Goal: Information Seeking & Learning: Learn about a topic

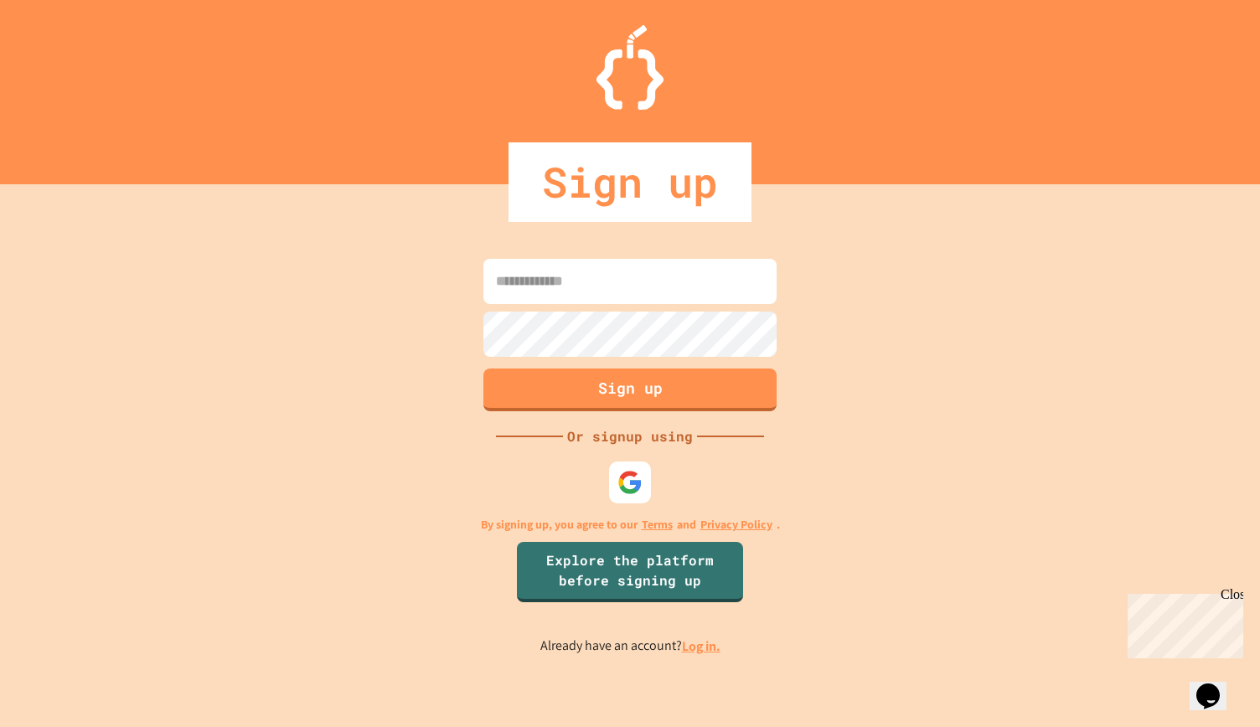
click at [590, 291] on input at bounding box center [629, 281] width 293 height 45
click at [509, 390] on button "Sign up" at bounding box center [630, 388] width 299 height 44
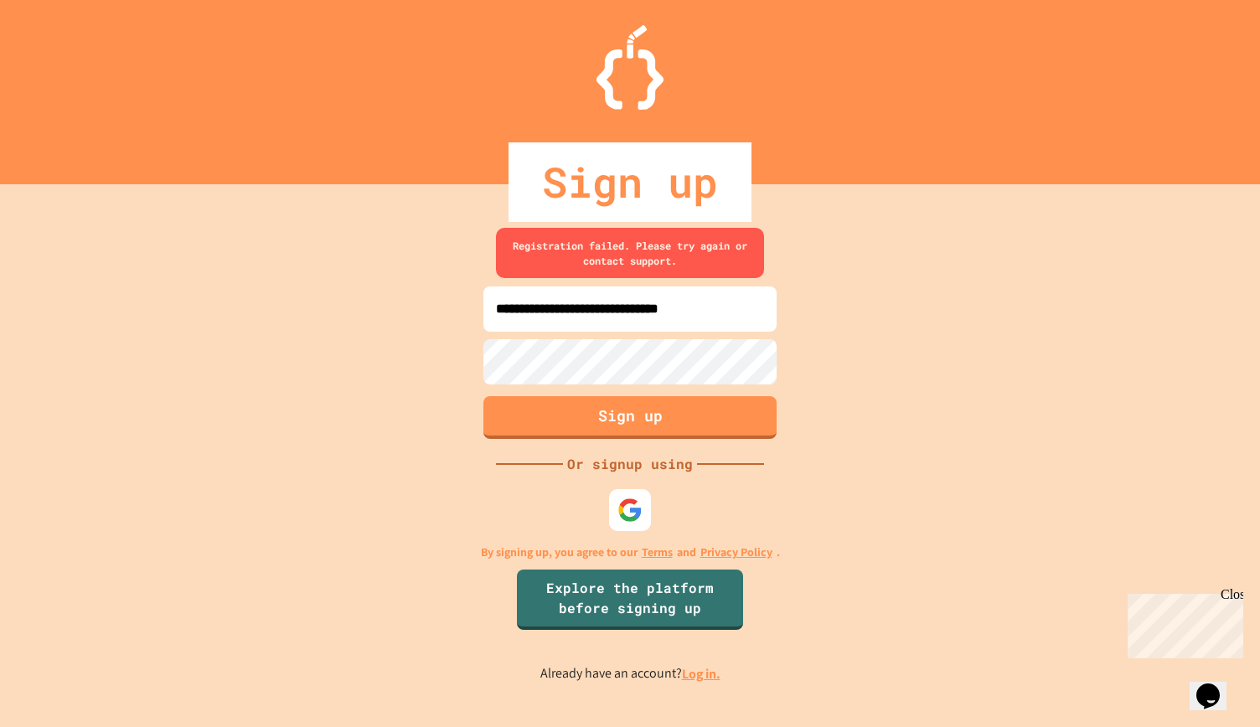
click at [0, 386] on div "**********" at bounding box center [630, 455] width 1260 height 543
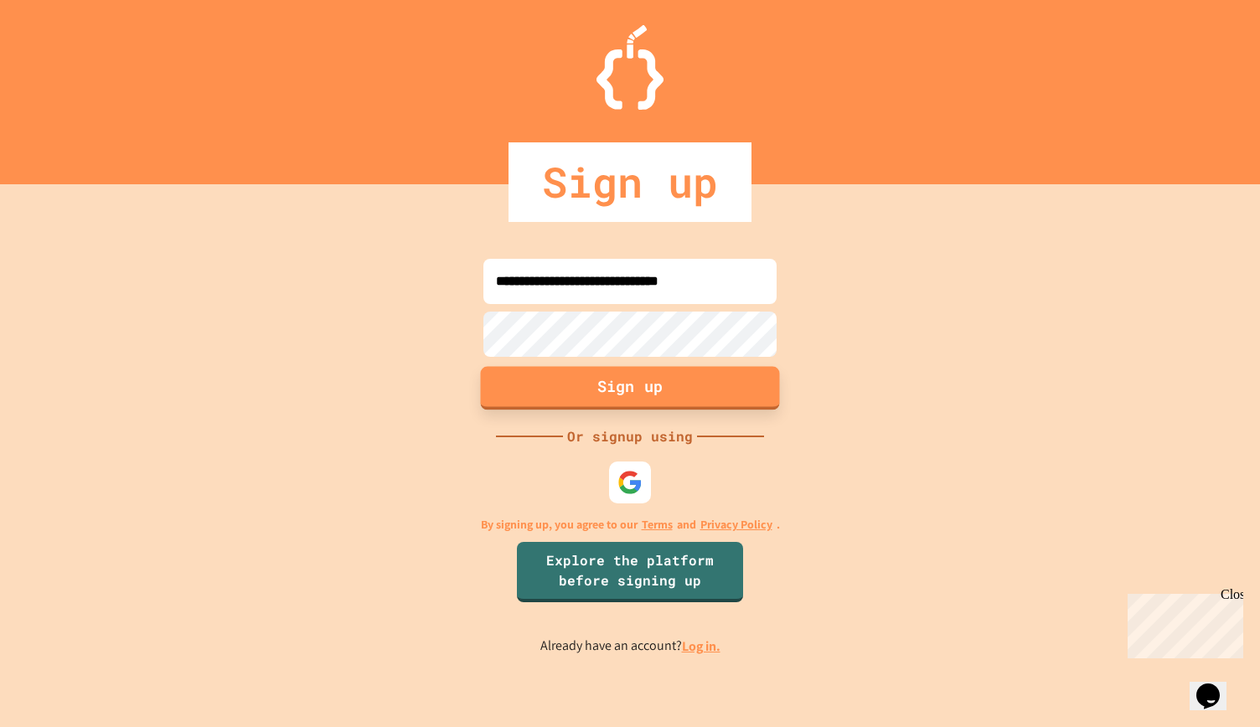
click at [519, 381] on button "Sign up" at bounding box center [630, 388] width 299 height 44
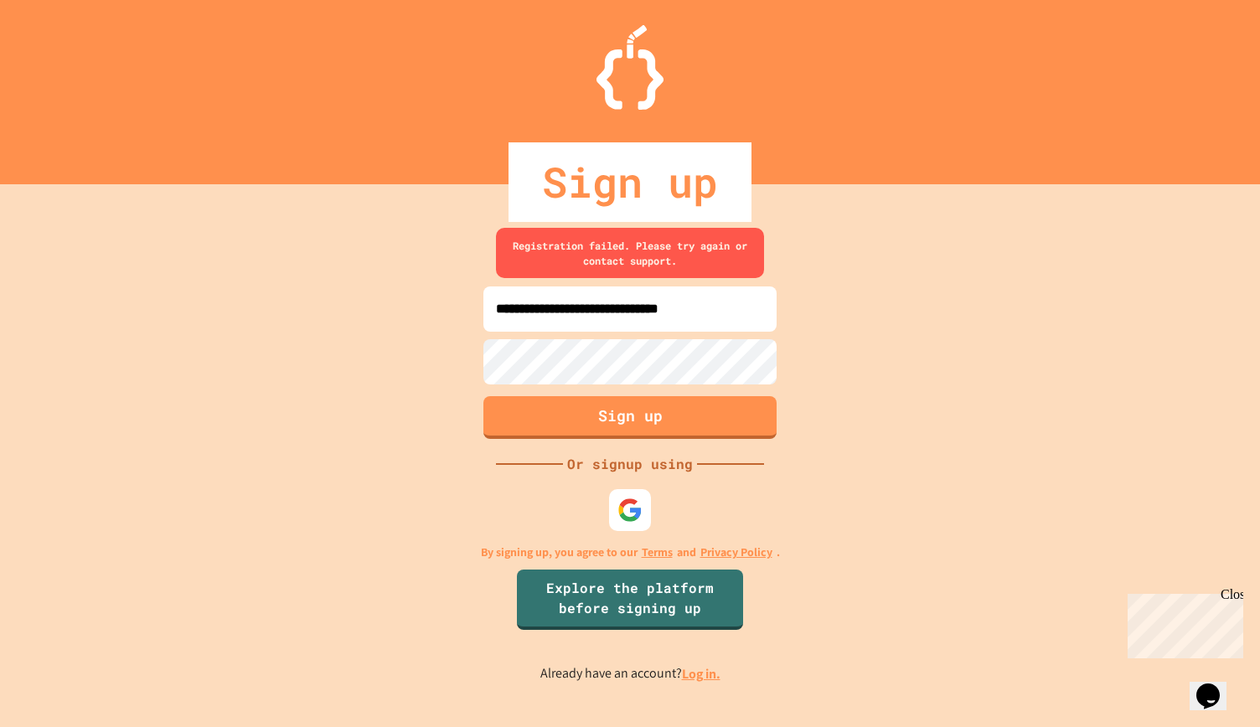
click at [400, 354] on div "**********" at bounding box center [630, 455] width 1260 height 543
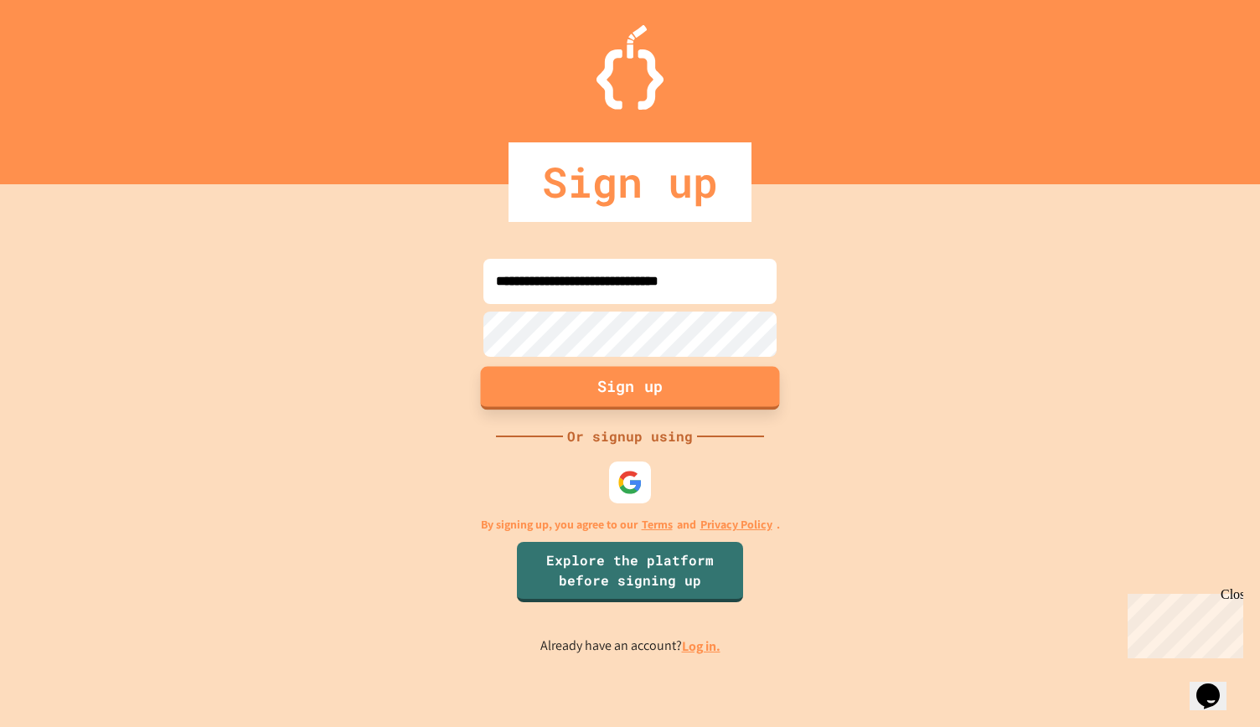
click at [529, 380] on button "Sign up" at bounding box center [630, 388] width 299 height 44
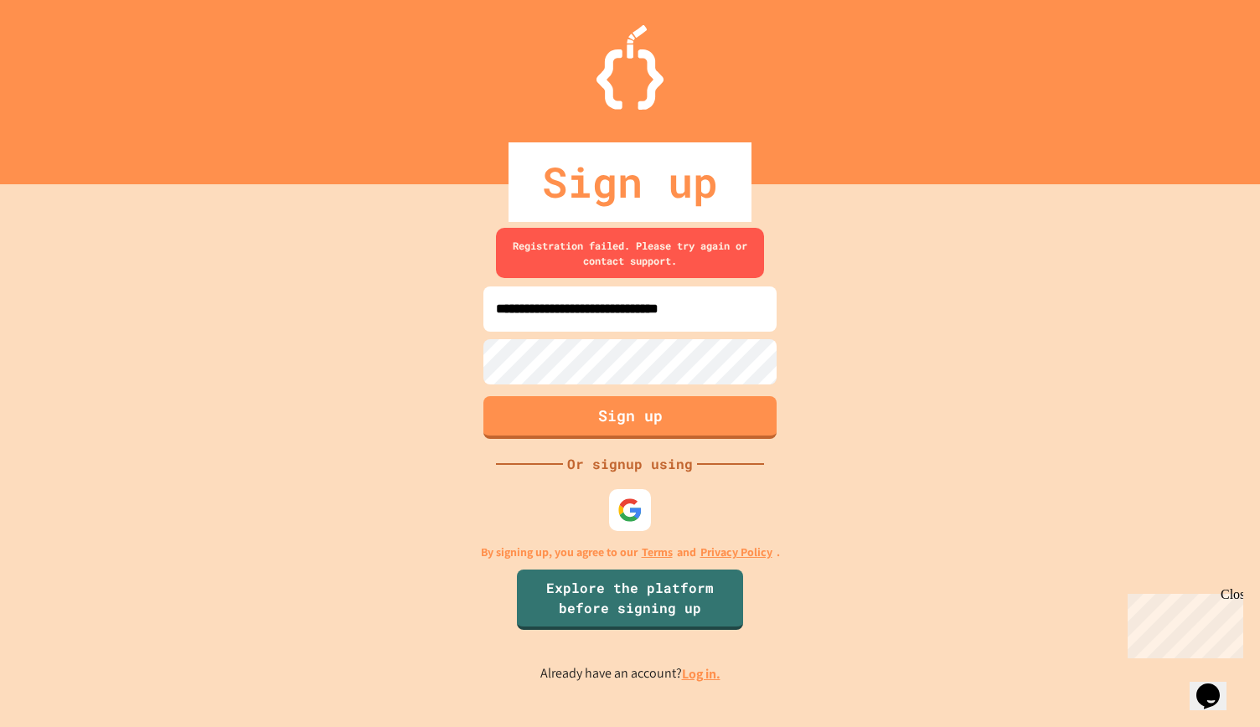
click at [605, 312] on input "**********" at bounding box center [629, 308] width 293 height 45
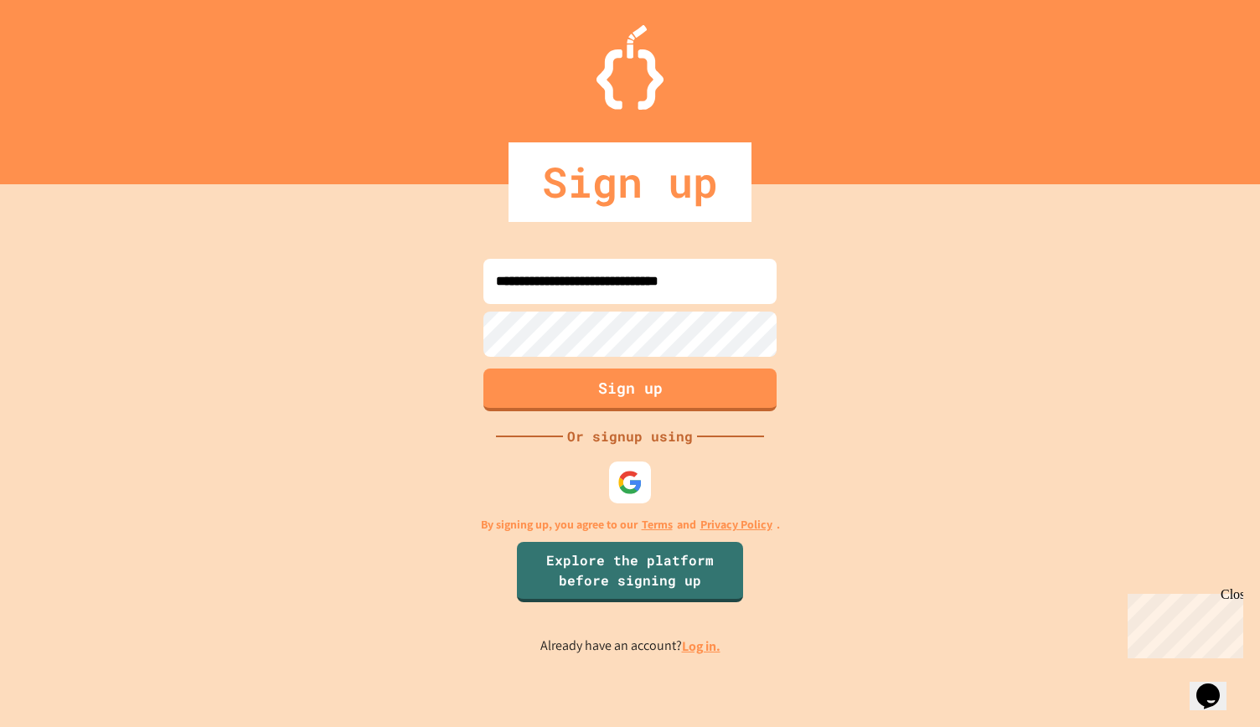
click at [519, 288] on input "**********" at bounding box center [629, 281] width 293 height 45
type input "**********"
click at [612, 394] on button "Sign up" at bounding box center [630, 388] width 299 height 44
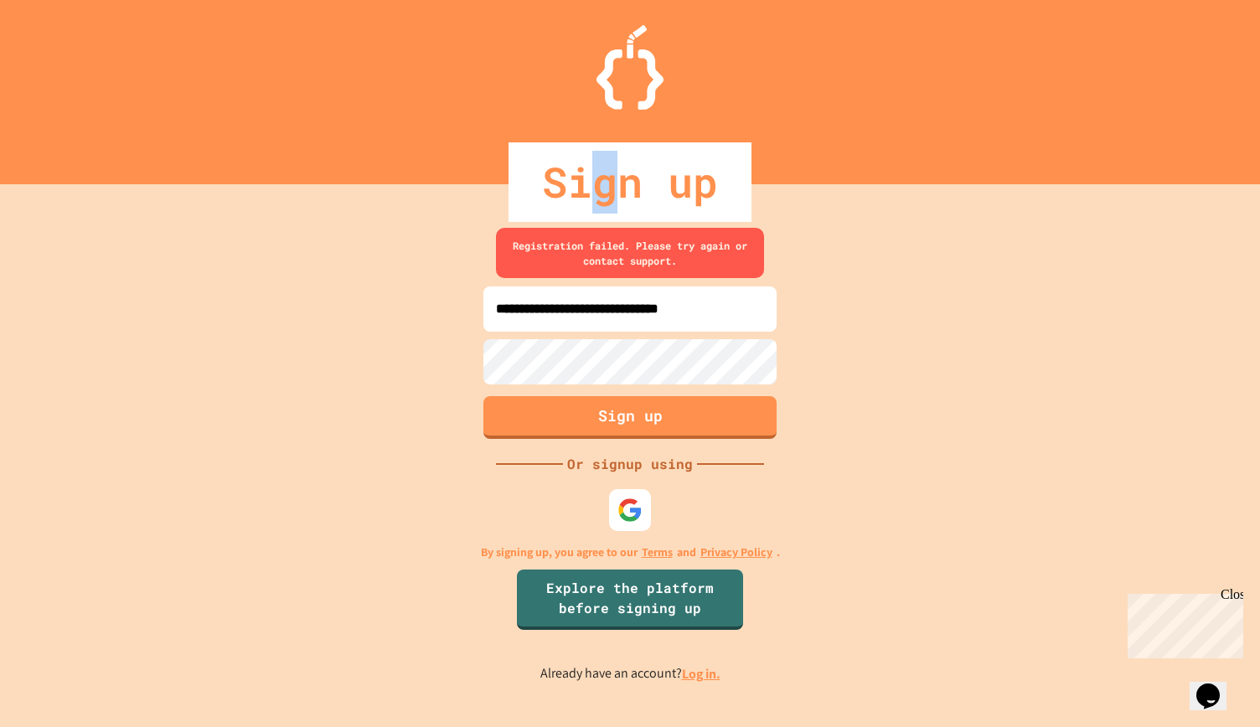
drag, startPoint x: 611, startPoint y: 191, endPoint x: 576, endPoint y: 223, distance: 47.4
click at [576, 223] on div "**********" at bounding box center [630, 363] width 1260 height 727
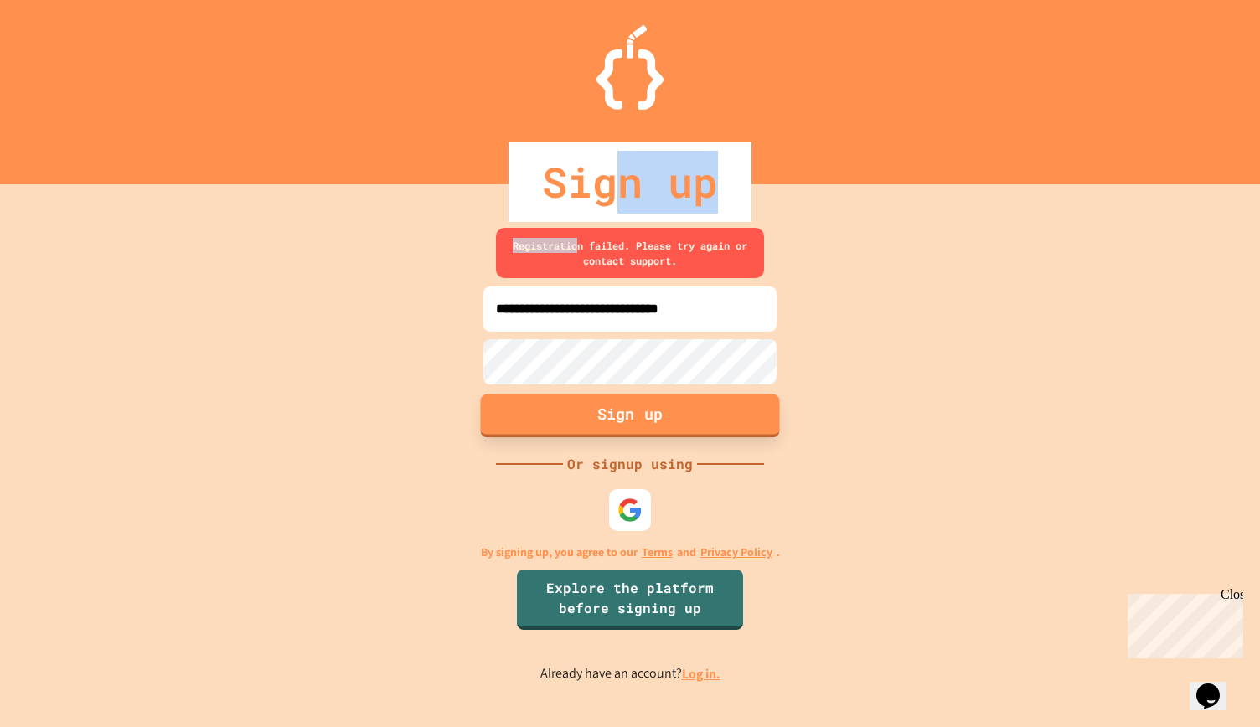
click at [585, 406] on button "Sign up" at bounding box center [630, 416] width 299 height 44
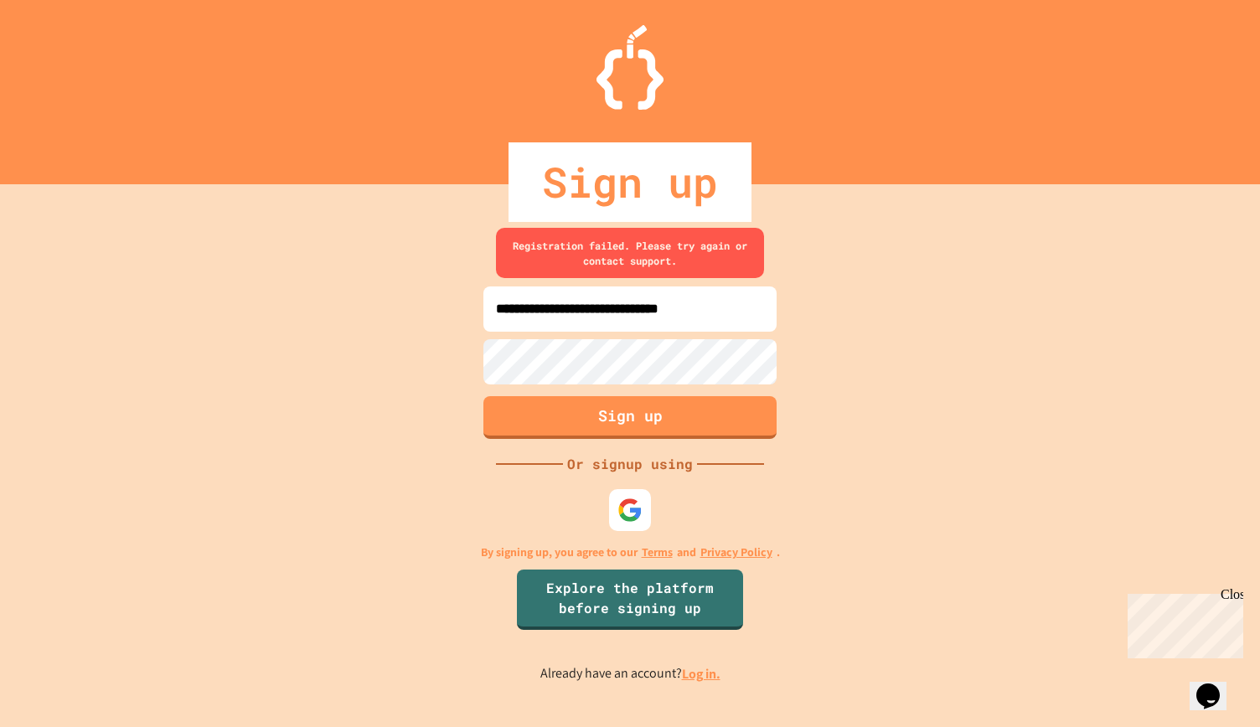
click at [766, 313] on input "**********" at bounding box center [629, 308] width 293 height 45
click at [335, 379] on div "**********" at bounding box center [630, 455] width 1260 height 543
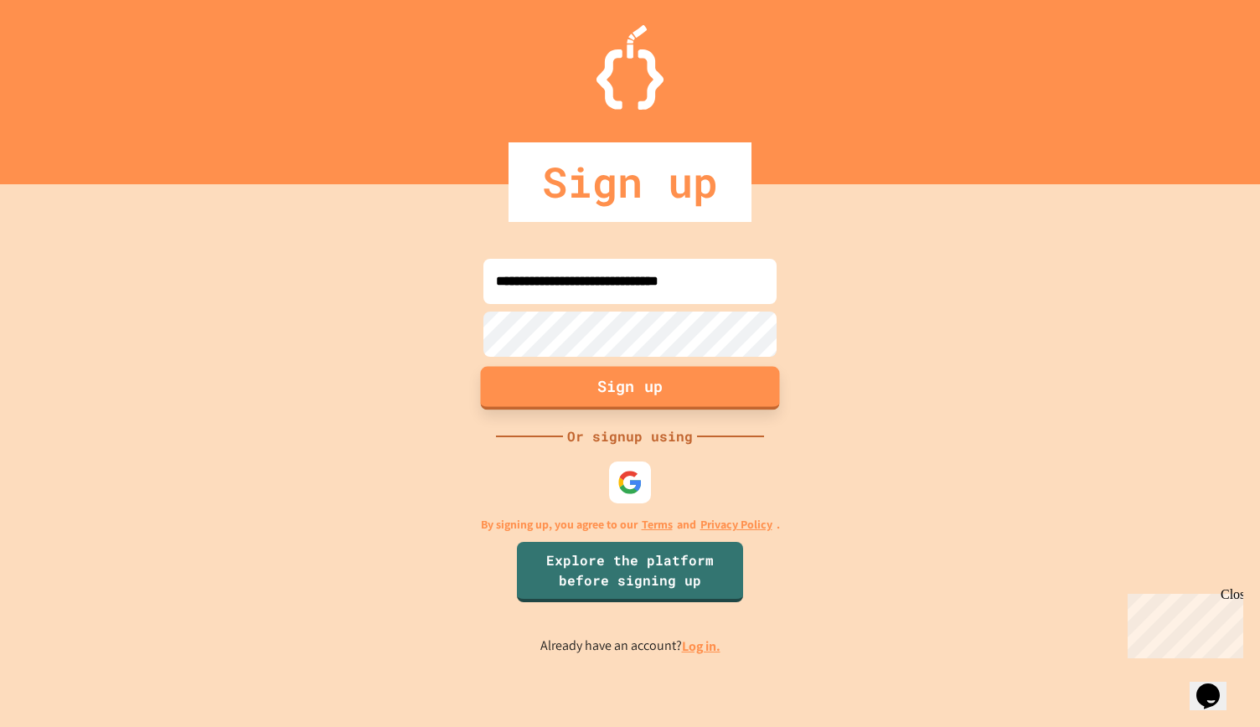
click at [503, 379] on button "Sign up" at bounding box center [630, 388] width 299 height 44
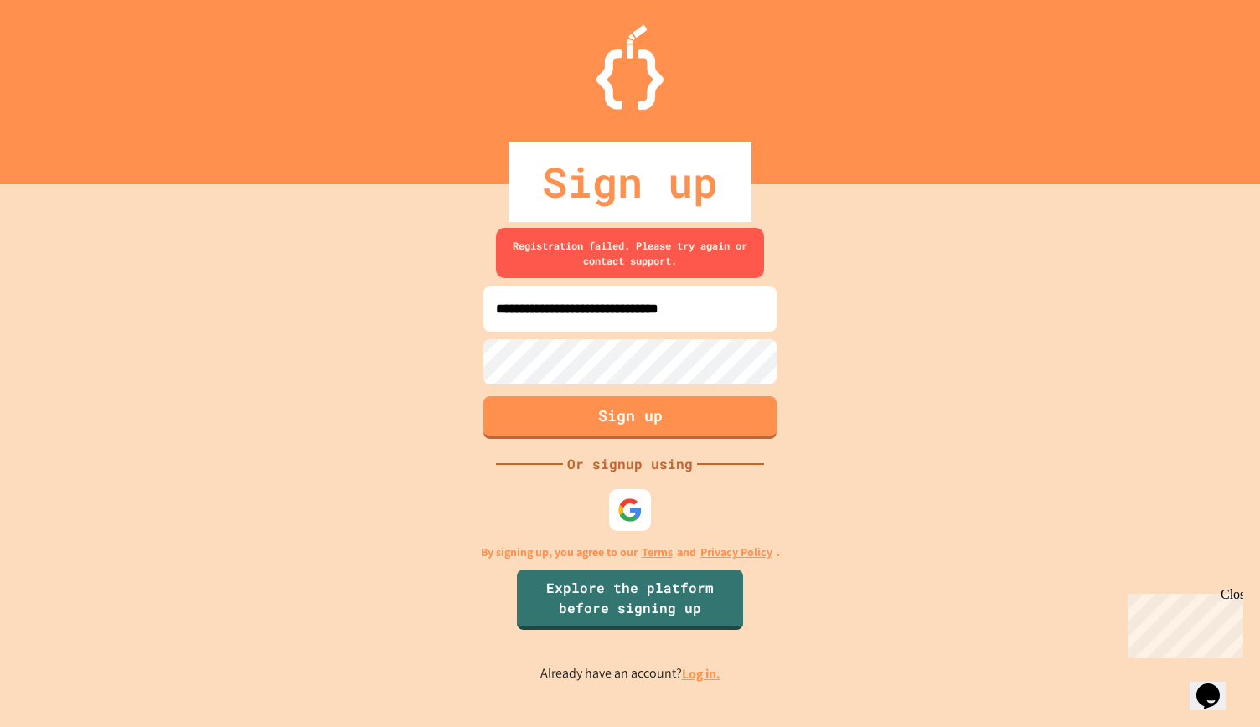
click at [249, 419] on div "**********" at bounding box center [630, 455] width 1260 height 543
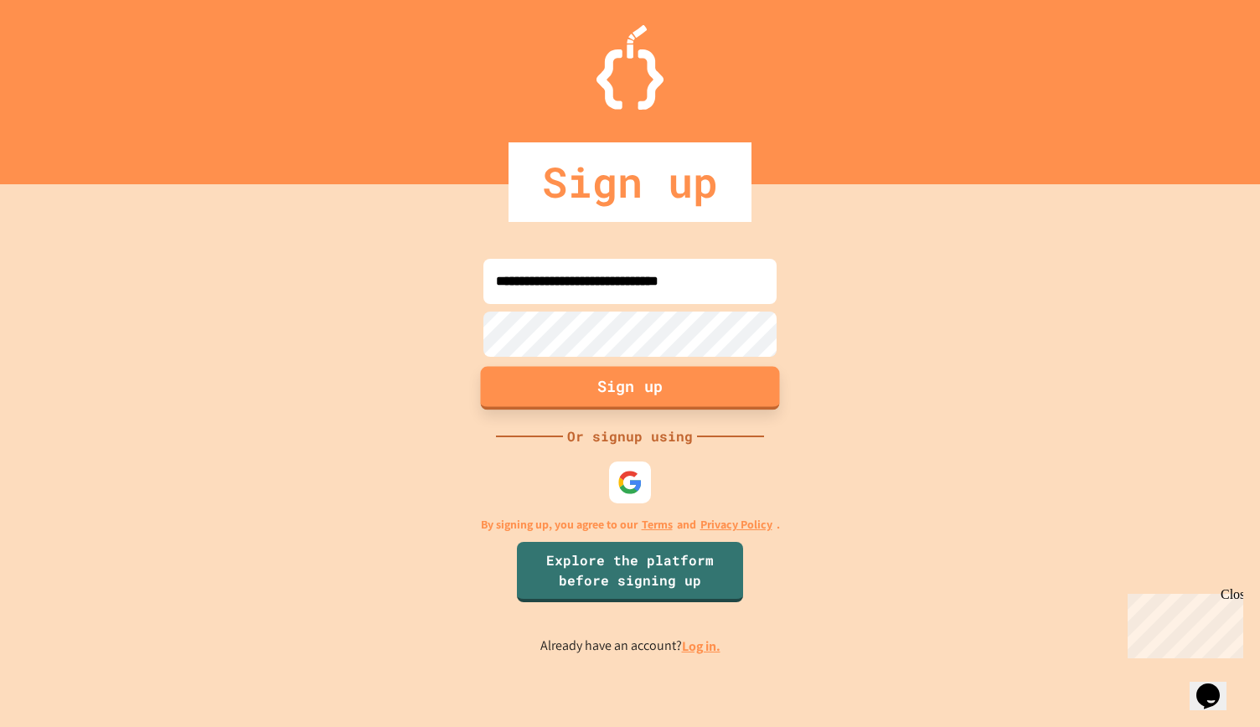
click at [518, 376] on button "Sign up" at bounding box center [630, 388] width 299 height 44
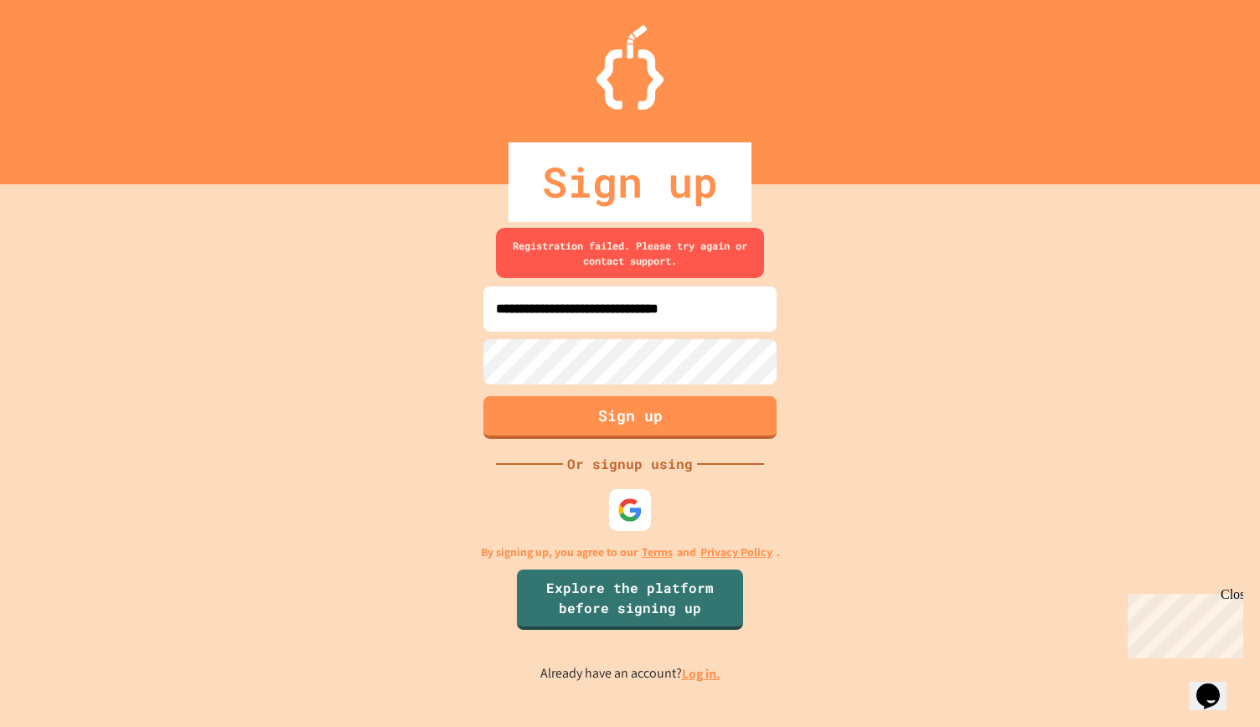
click at [372, 353] on div "**********" at bounding box center [630, 455] width 1260 height 543
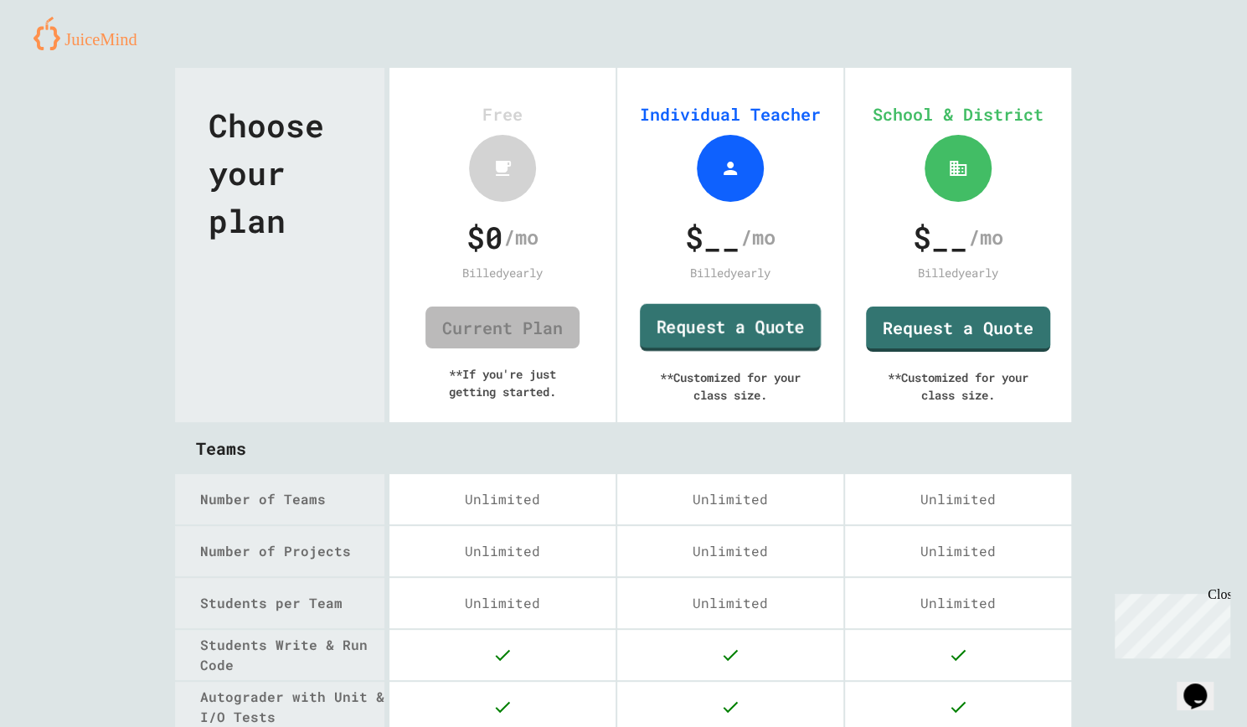
click at [690, 322] on link "Request a Quote" at bounding box center [730, 328] width 181 height 48
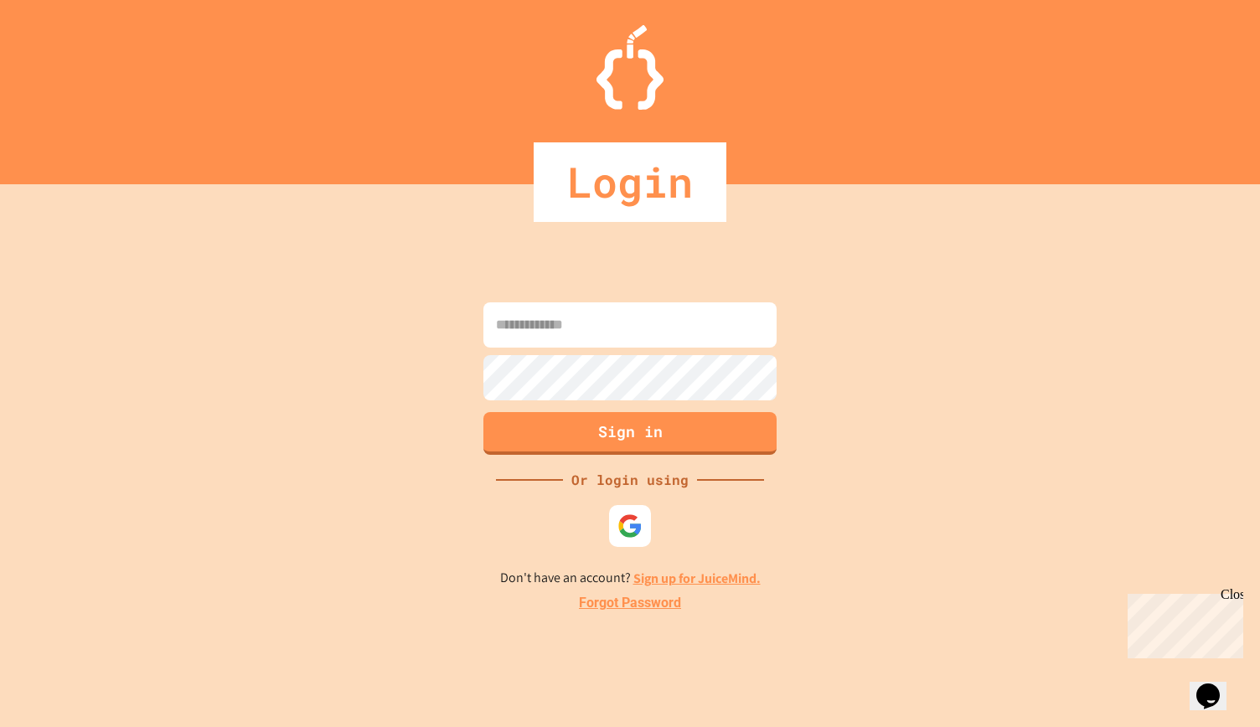
click at [563, 317] on input at bounding box center [629, 324] width 293 height 45
type input "**********"
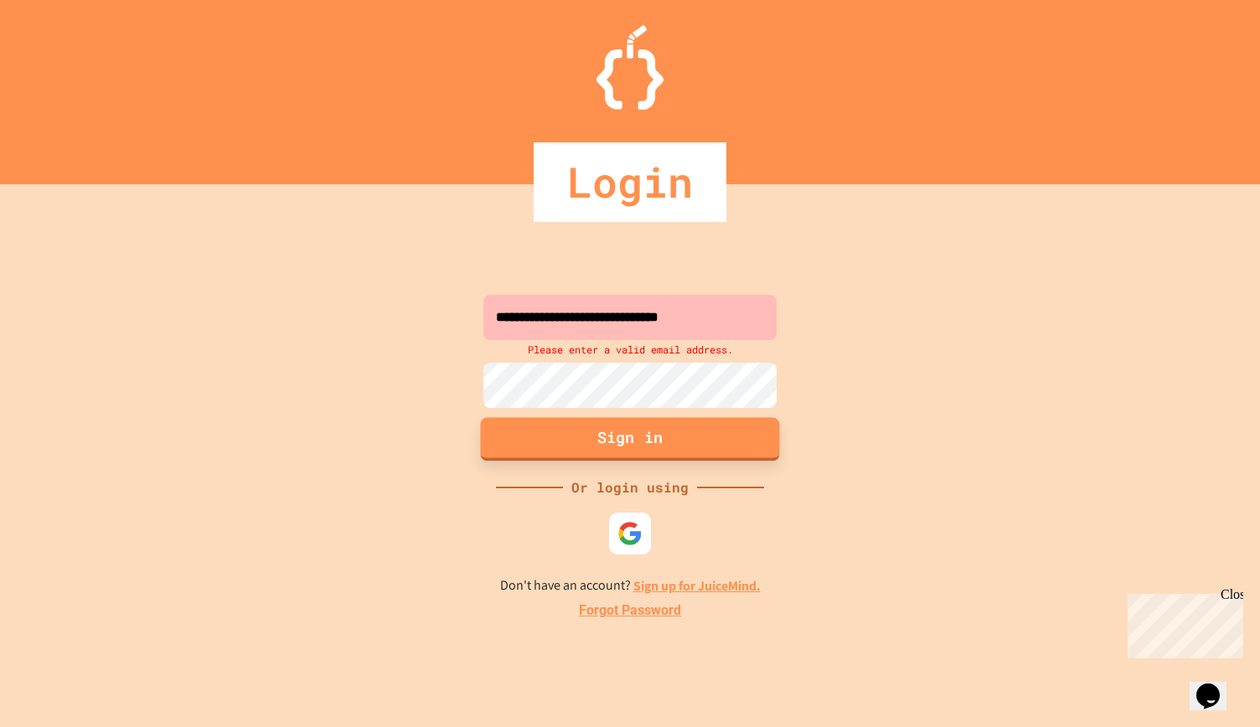
click at [533, 438] on button "Sign in" at bounding box center [630, 439] width 299 height 44
click at [541, 441] on button "Sign in" at bounding box center [630, 439] width 299 height 44
click at [613, 455] on button "Sign in" at bounding box center [630, 439] width 299 height 44
click at [640, 445] on button "Sign in" at bounding box center [629, 441] width 293 height 43
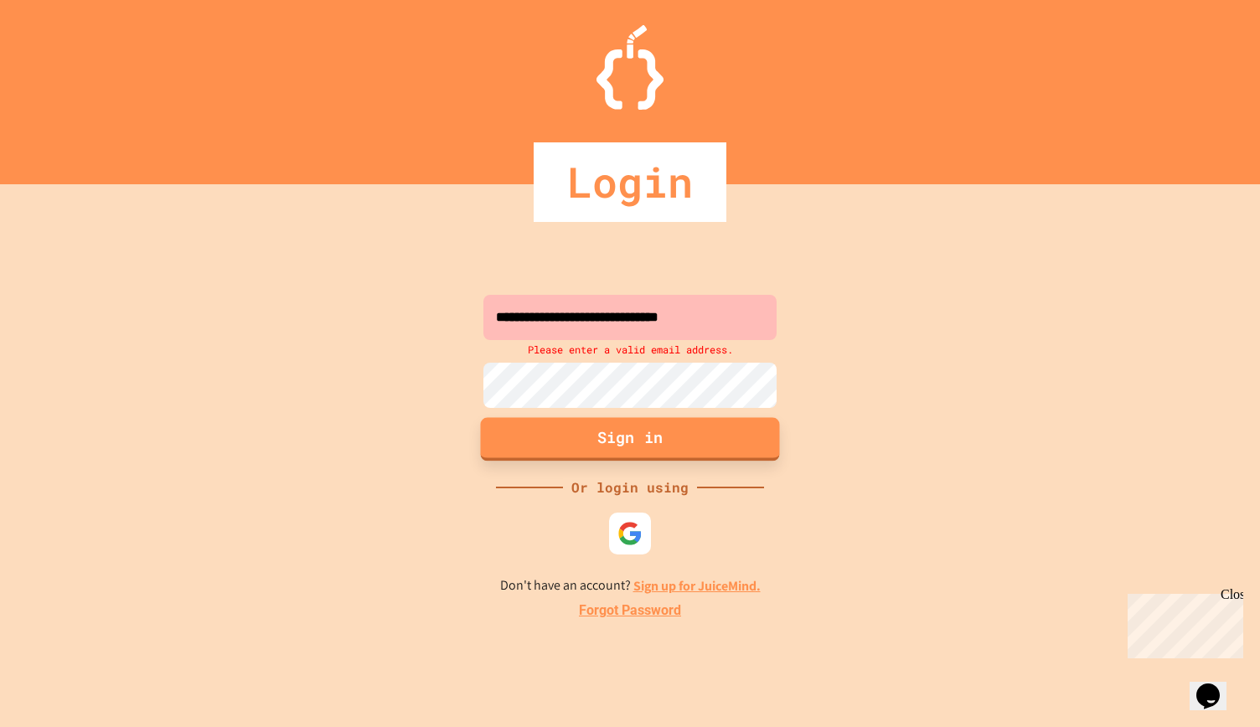
click at [626, 446] on button "Sign in" at bounding box center [630, 439] width 299 height 44
click at [632, 440] on button "Sign in" at bounding box center [630, 439] width 299 height 44
click at [638, 441] on button "Sign in" at bounding box center [630, 439] width 299 height 44
click at [637, 449] on button "Sign in" at bounding box center [630, 439] width 299 height 44
click at [638, 439] on button "Sign in" at bounding box center [630, 439] width 299 height 44
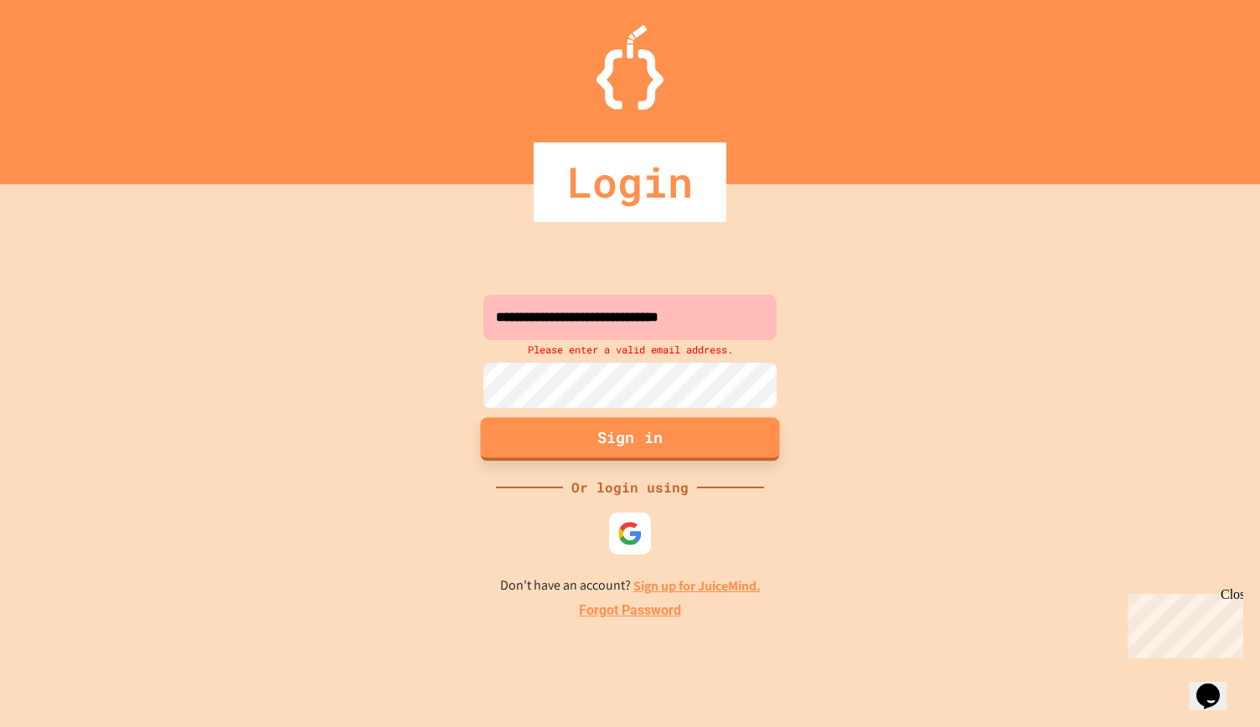
click at [635, 432] on button "Sign in" at bounding box center [630, 439] width 299 height 44
click at [642, 425] on button "Sign in" at bounding box center [630, 439] width 299 height 44
click at [665, 610] on link "Forgot Password" at bounding box center [630, 611] width 102 height 20
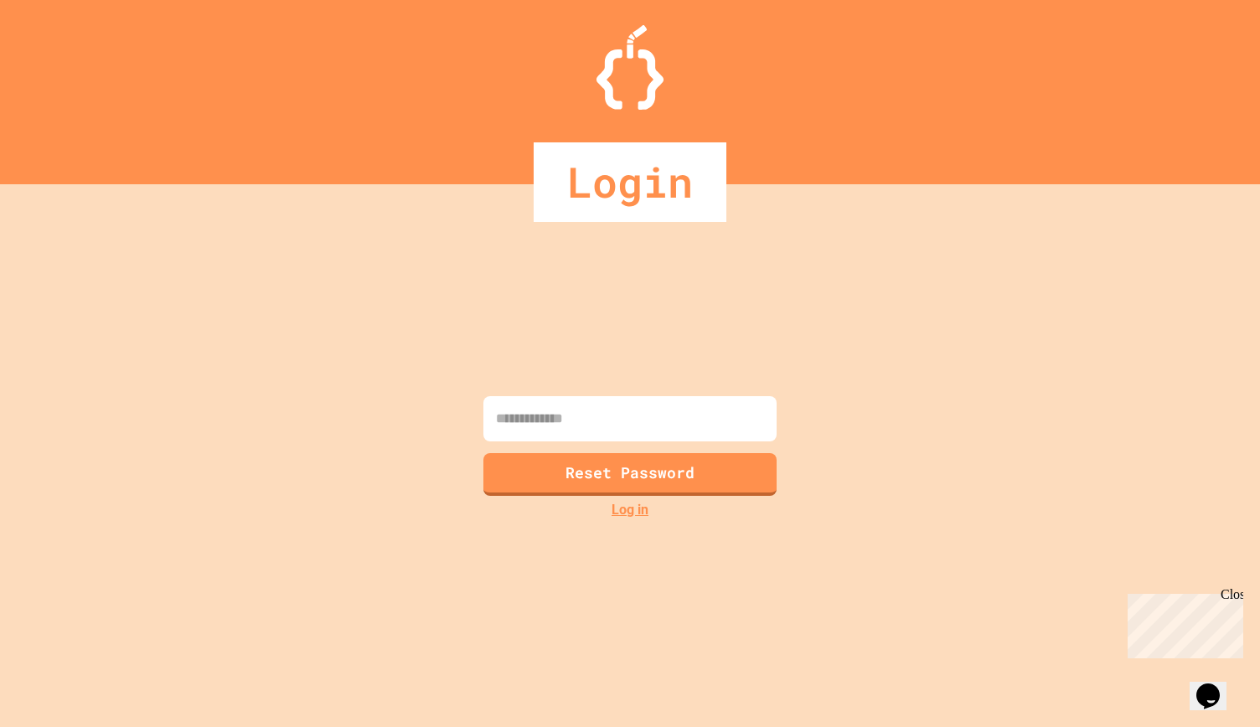
click at [720, 403] on input at bounding box center [629, 418] width 293 height 45
type input "**********"
click at [673, 467] on button "Reset Password" at bounding box center [630, 473] width 299 height 44
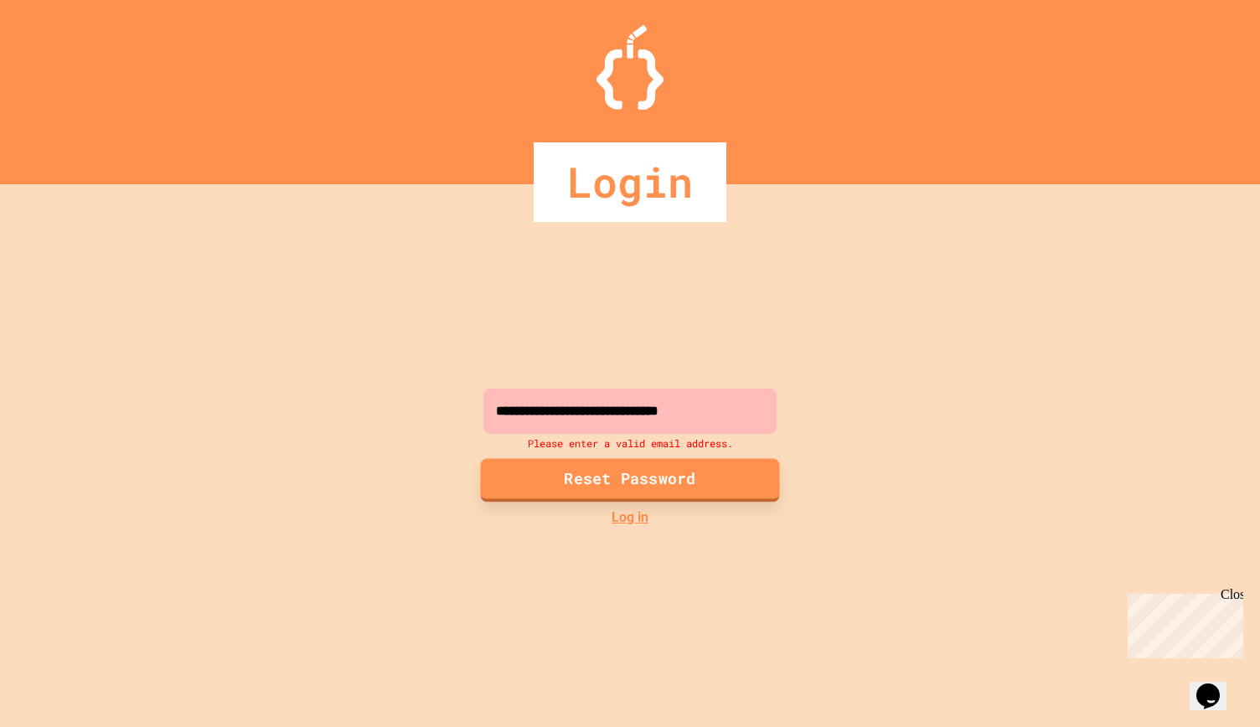
click at [682, 480] on button "Reset Password" at bounding box center [630, 480] width 299 height 44
click at [636, 514] on link "Log in" at bounding box center [629, 518] width 37 height 20
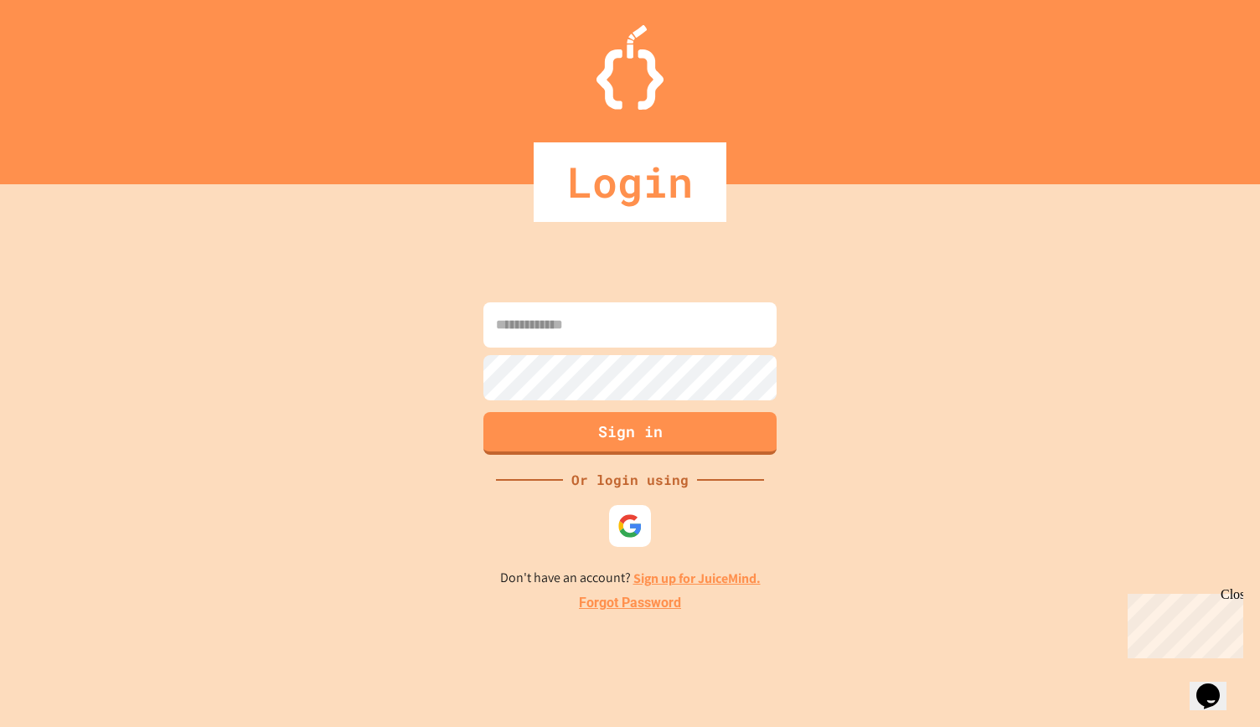
click at [618, 336] on input at bounding box center [629, 324] width 293 height 45
paste input "********"
type input "*"
type input "**********"
click at [544, 423] on button "Sign in" at bounding box center [630, 432] width 299 height 44
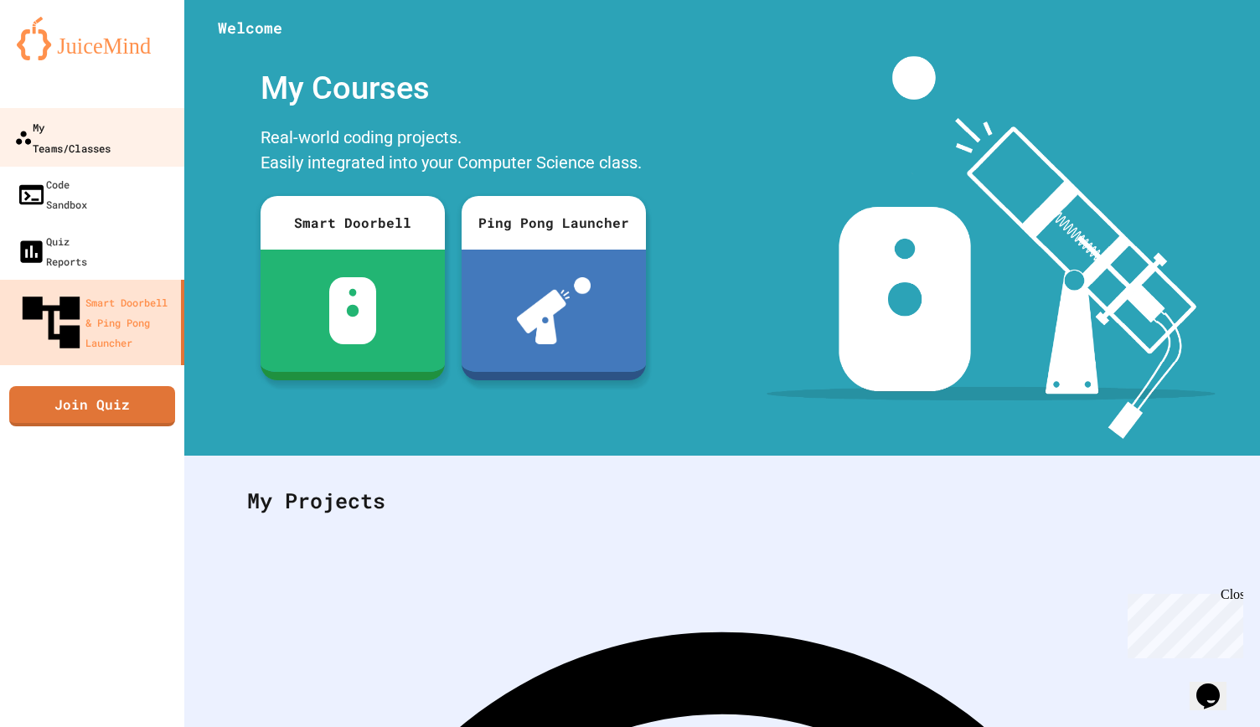
click at [111, 117] on div "My Teams/Classes" at bounding box center [62, 136] width 96 height 41
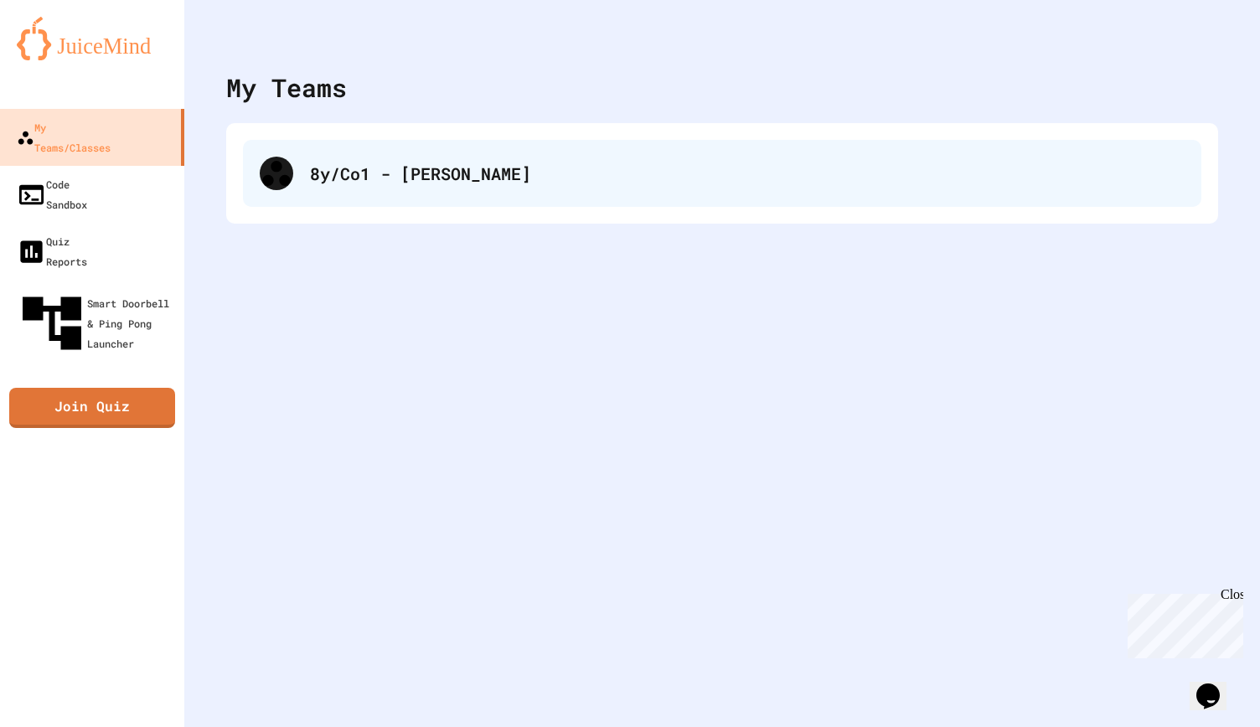
click at [415, 197] on div "8y/Co1 - Dr Johnson" at bounding box center [722, 173] width 958 height 67
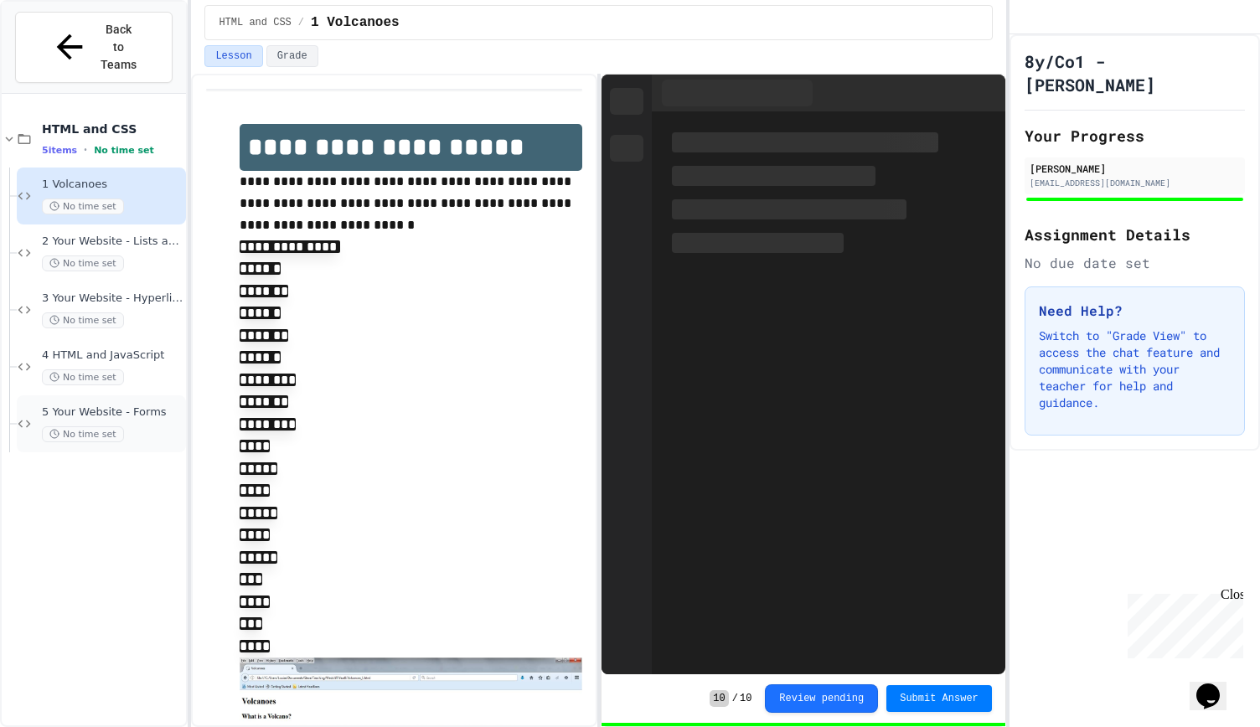
click at [117, 426] on span "No time set" at bounding box center [83, 434] width 82 height 16
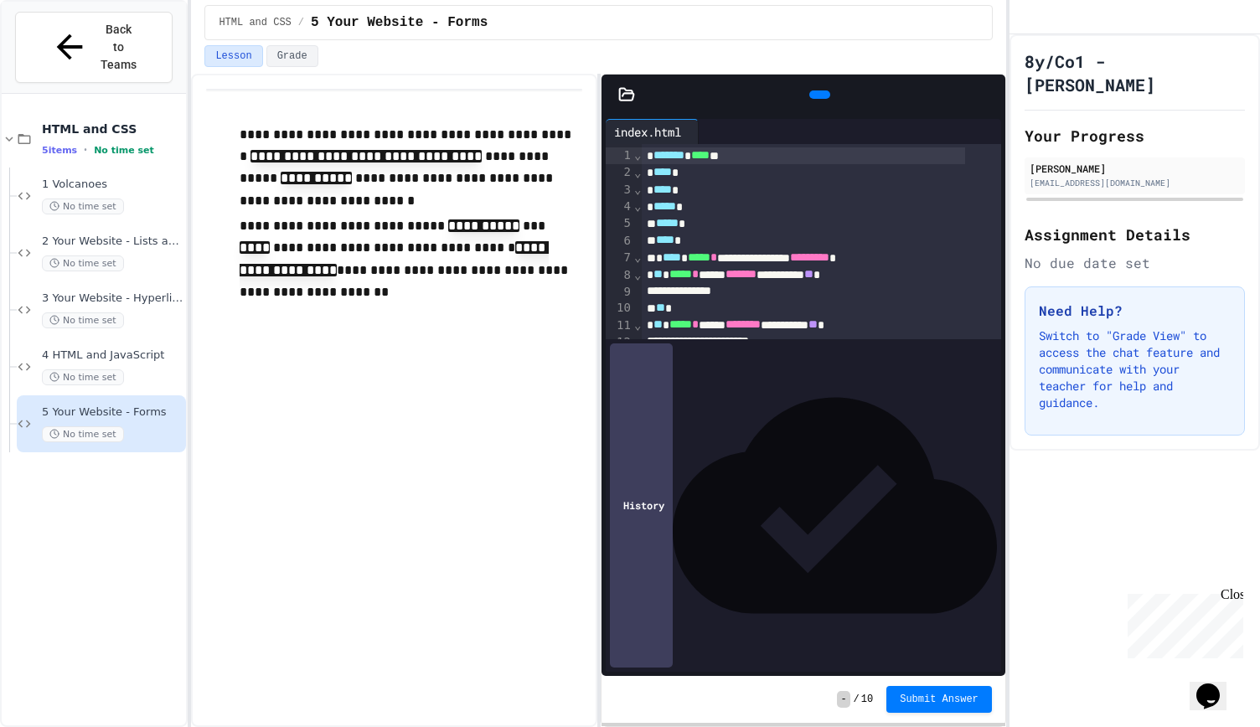
click at [817, 95] on icon at bounding box center [817, 95] width 0 height 0
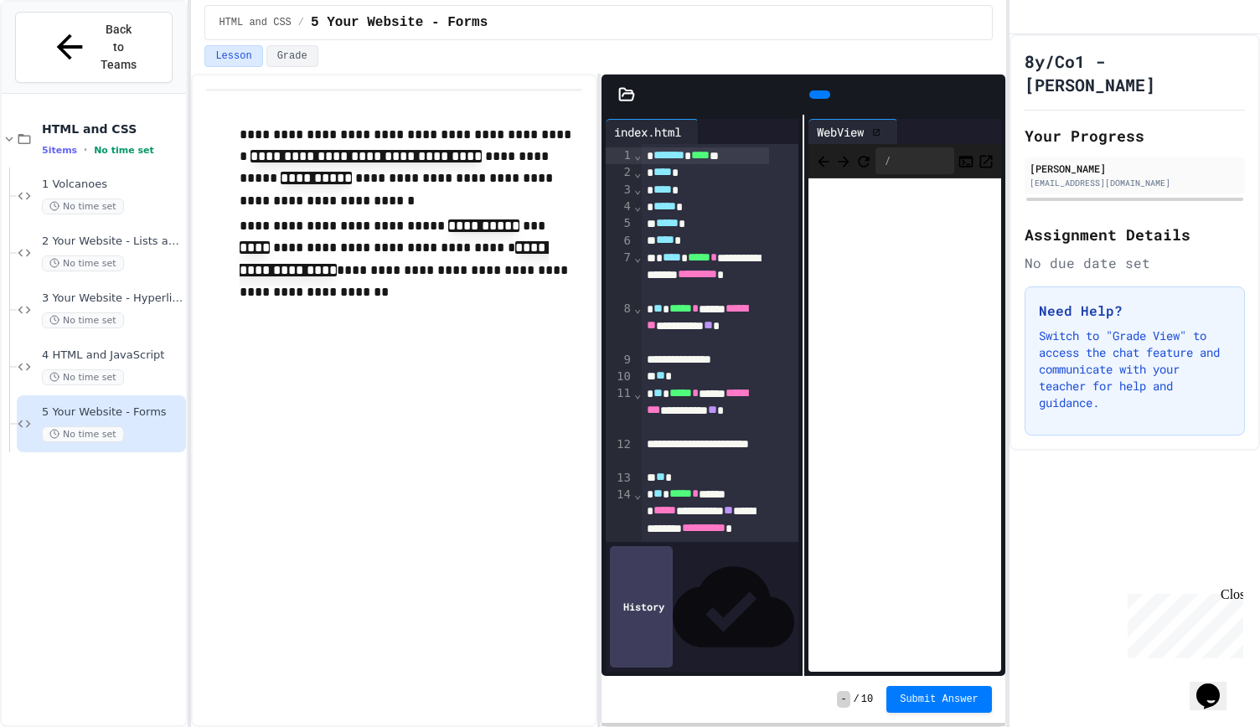
click at [992, 99] on icon at bounding box center [998, 105] width 12 height 12
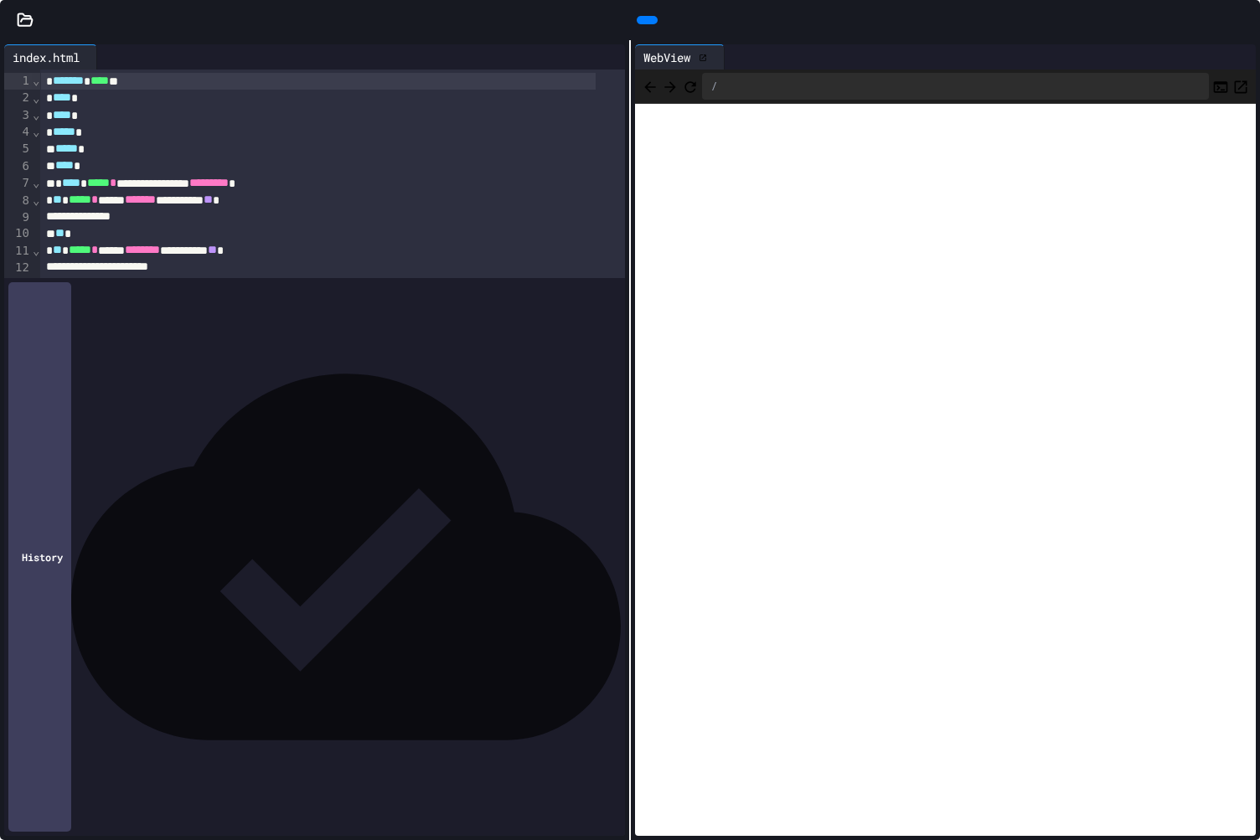
click at [1245, 22] on icon at bounding box center [1253, 30] width 17 height 17
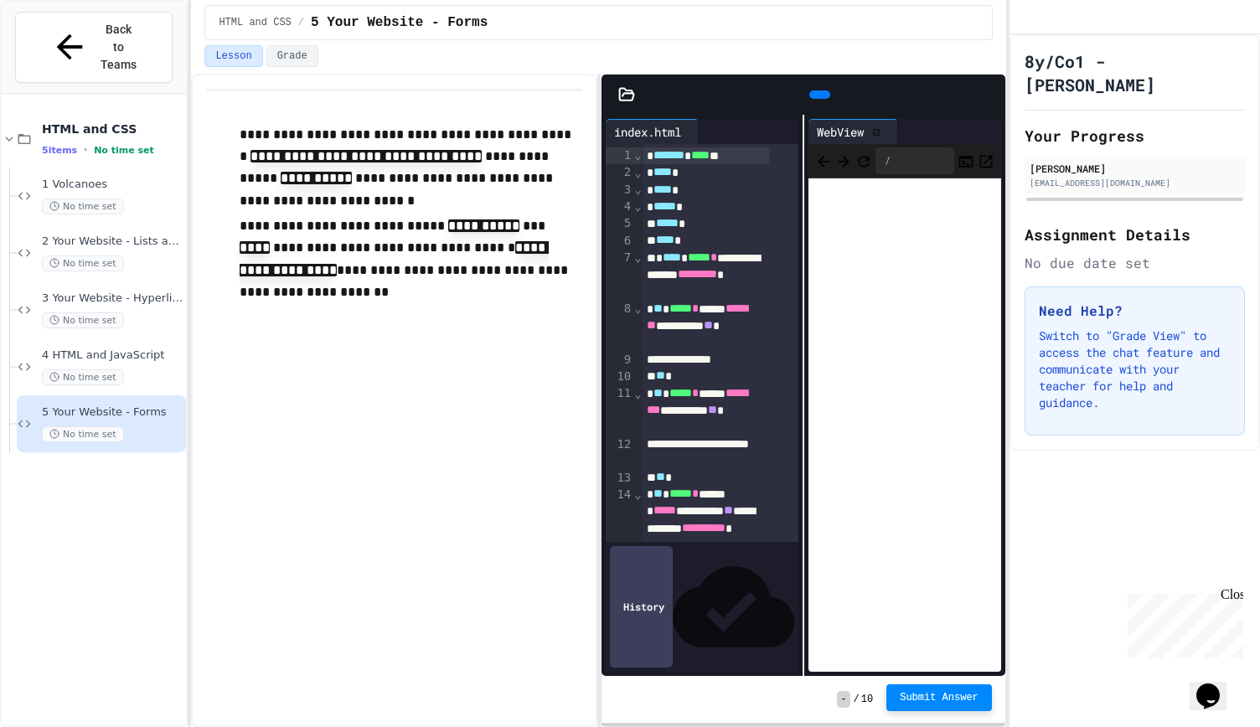
click at [906, 699] on span "Submit Answer" at bounding box center [939, 697] width 79 height 13
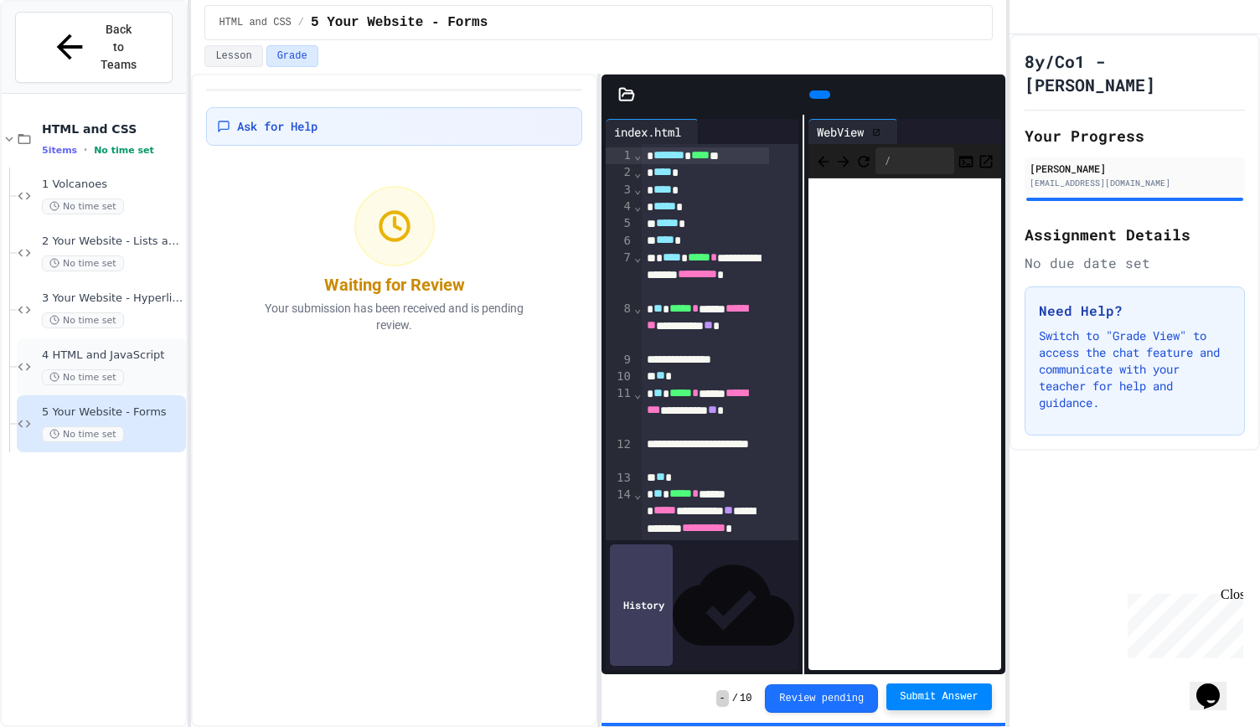
click at [134, 348] on span "4 HTML and JavaScript" at bounding box center [112, 355] width 141 height 14
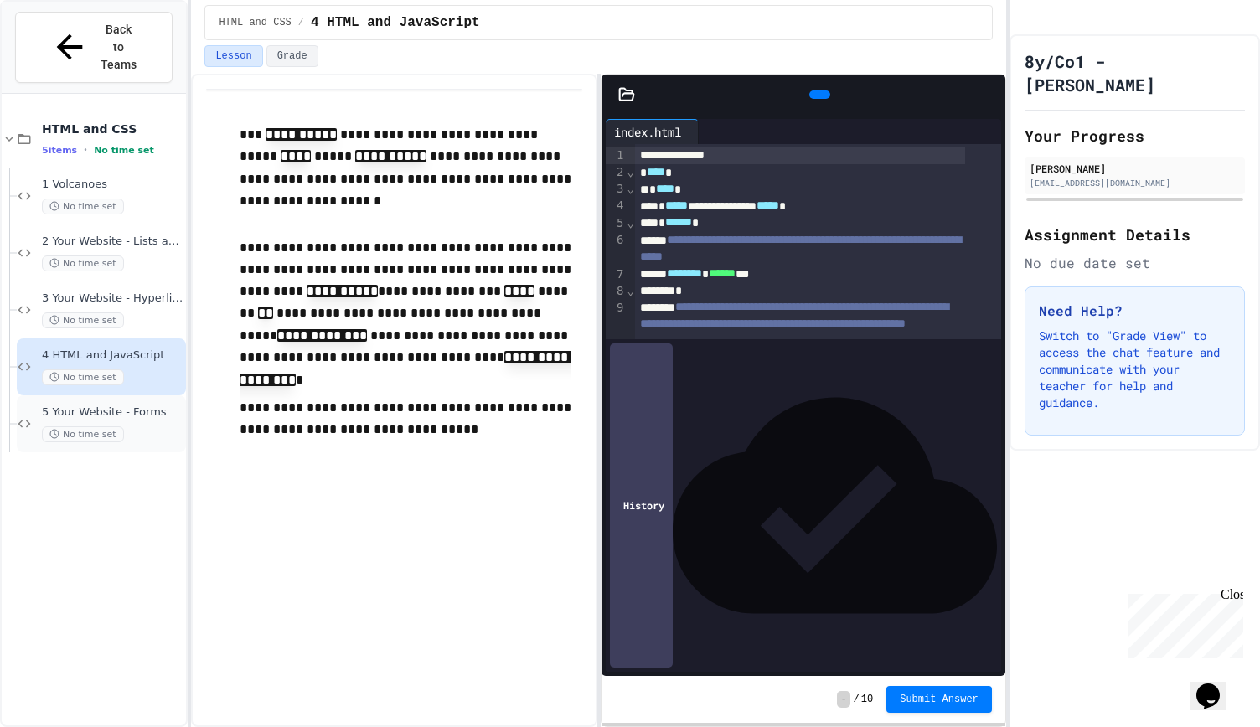
click at [54, 429] on icon at bounding box center [54, 434] width 10 height 10
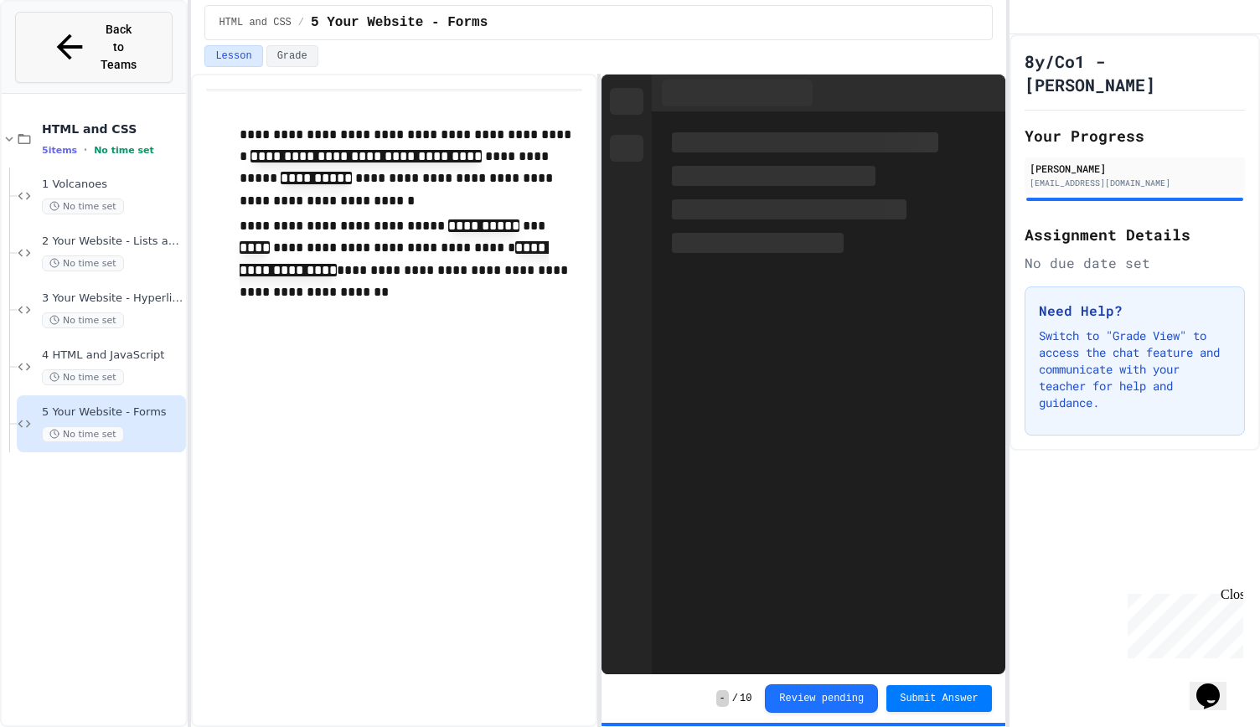
click at [95, 19] on button "Back to Teams" at bounding box center [93, 47] width 157 height 71
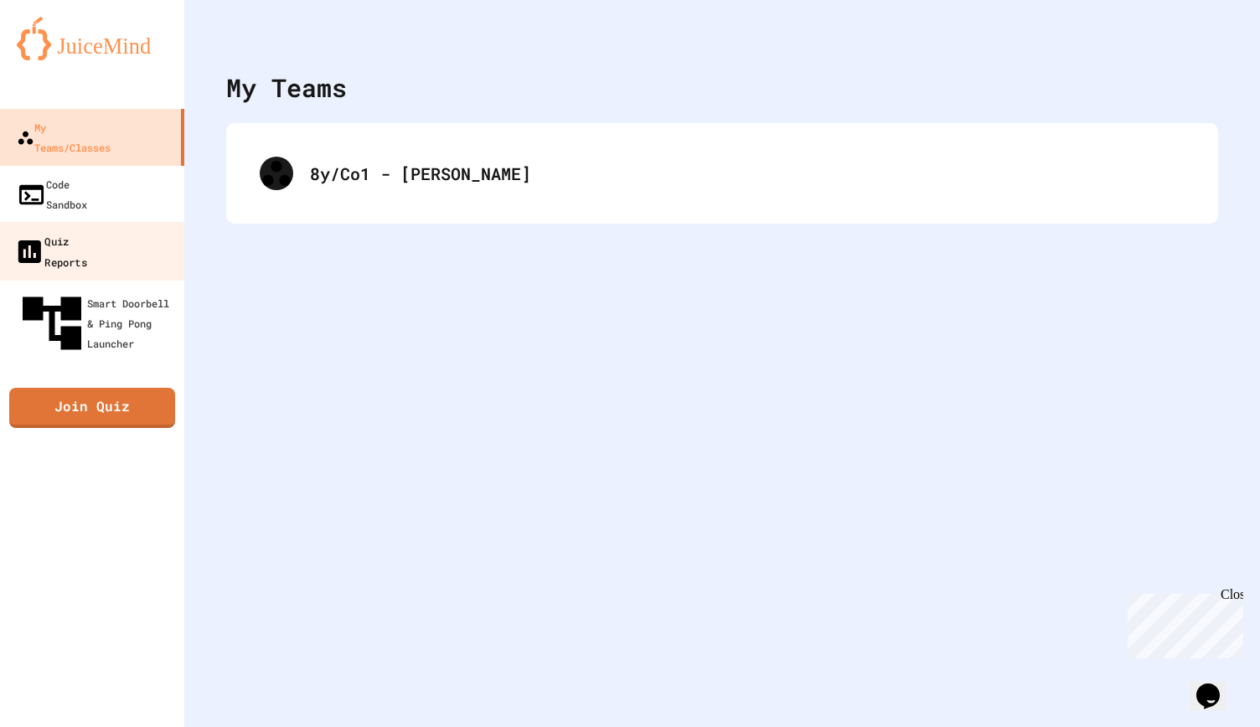
click at [87, 230] on div "Quiz Reports" at bounding box center [50, 250] width 73 height 41
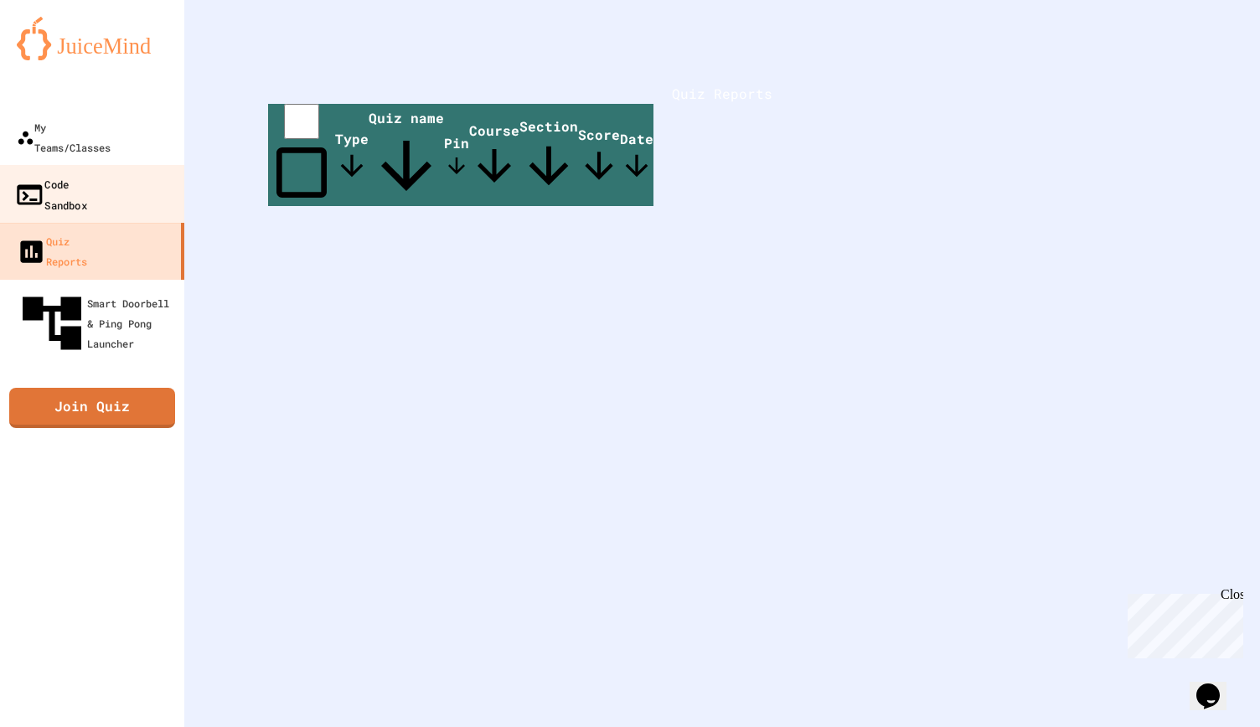
click at [126, 165] on link "Code Sandbox" at bounding box center [92, 194] width 190 height 59
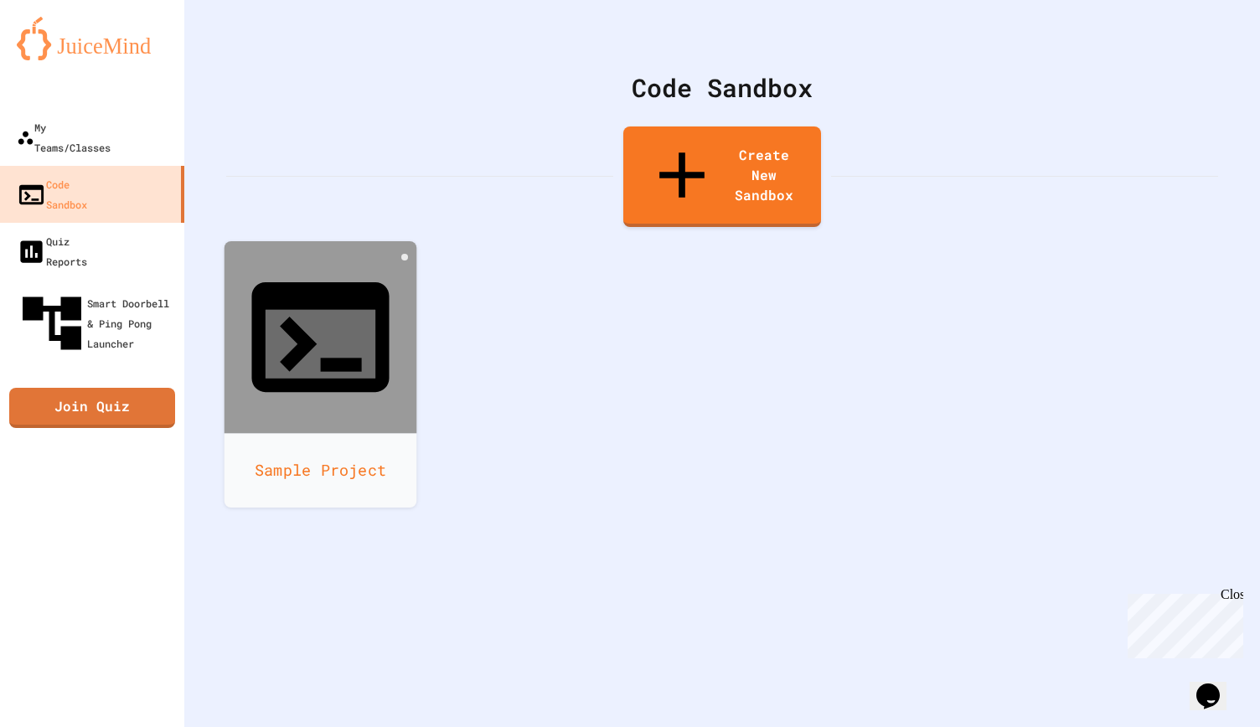
click at [370, 262] on div at bounding box center [320, 337] width 193 height 193
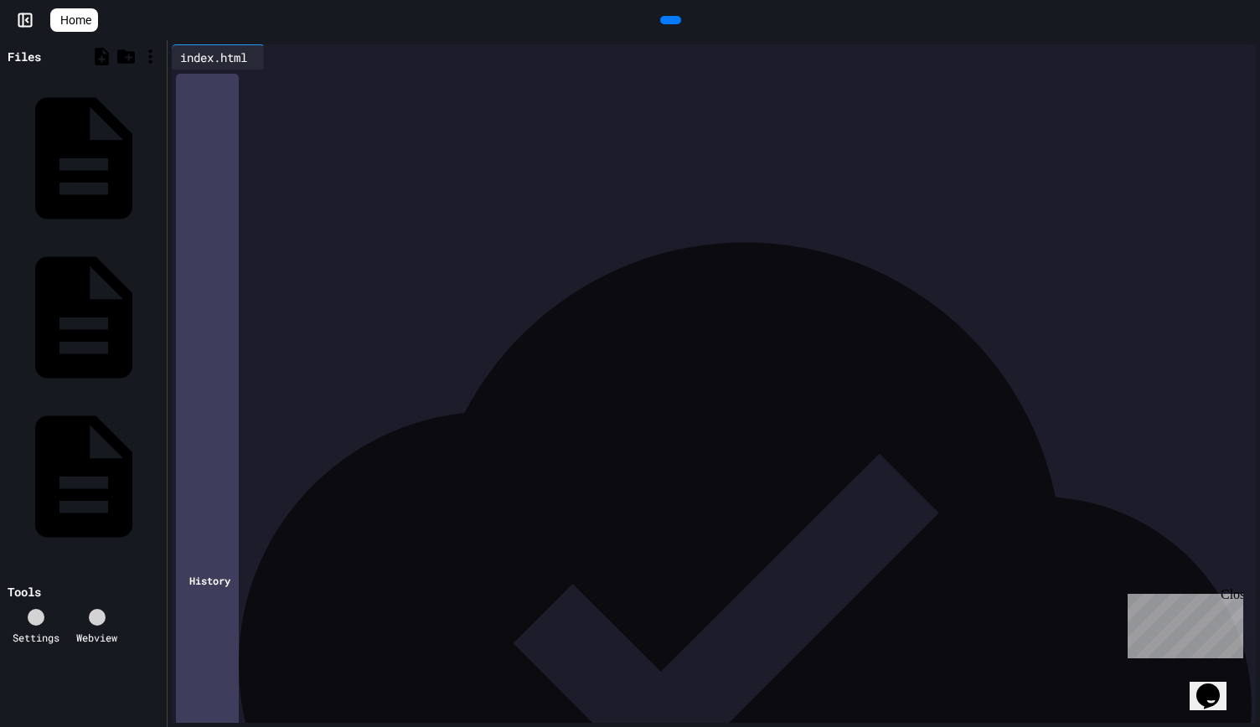
click at [686, 33] on div at bounding box center [671, 20] width 38 height 25
click at [668, 20] on icon at bounding box center [668, 20] width 0 height 0
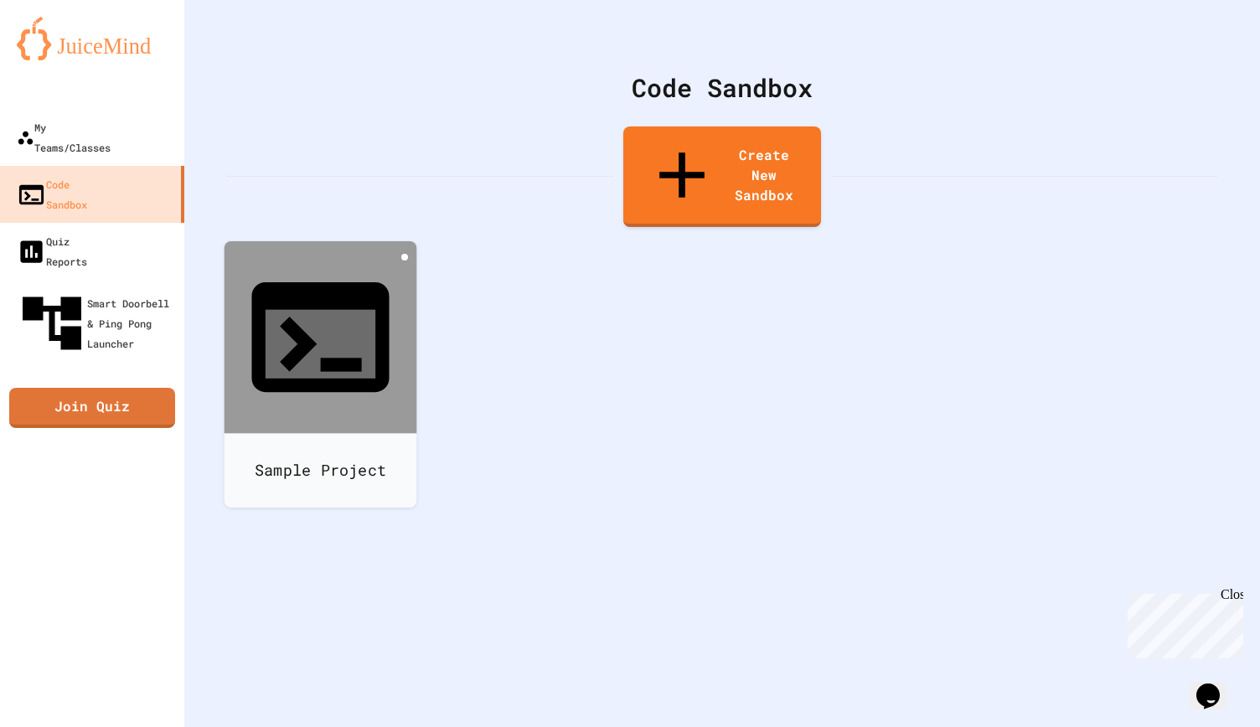
click at [405, 257] on icon at bounding box center [405, 257] width 0 height 0
click at [415, 510] on div at bounding box center [320, 510] width 188 height 0
click at [712, 167] on link "Create New Sandbox" at bounding box center [722, 175] width 198 height 106
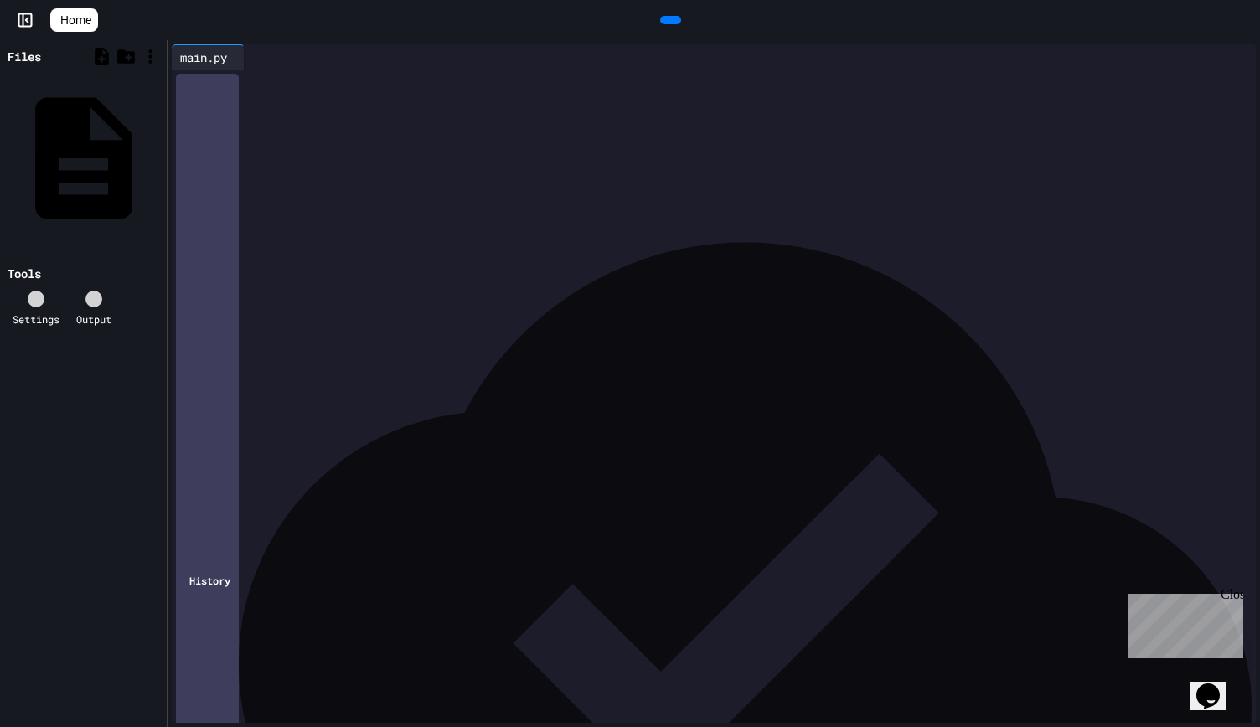
click at [208, 86] on div at bounding box center [726, 81] width 1059 height 17
click at [91, 21] on span "Home" at bounding box center [75, 20] width 31 height 17
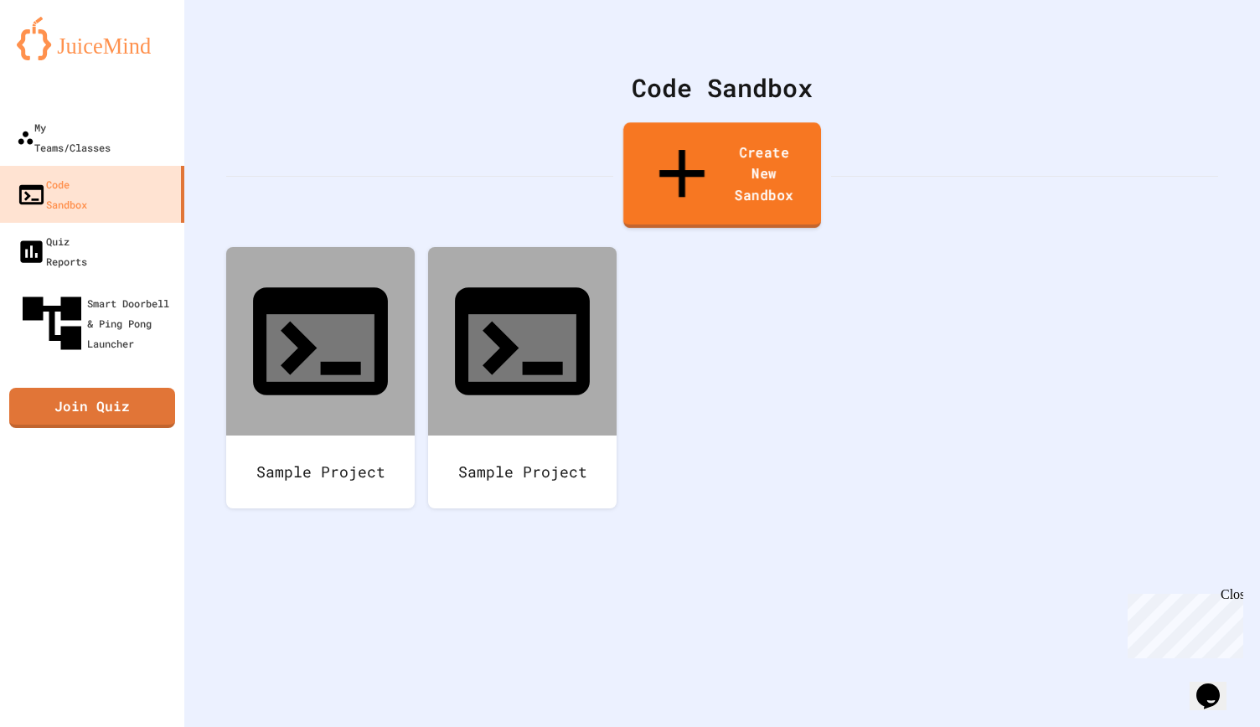
click at [670, 149] on link "Create New Sandbox" at bounding box center [722, 175] width 198 height 106
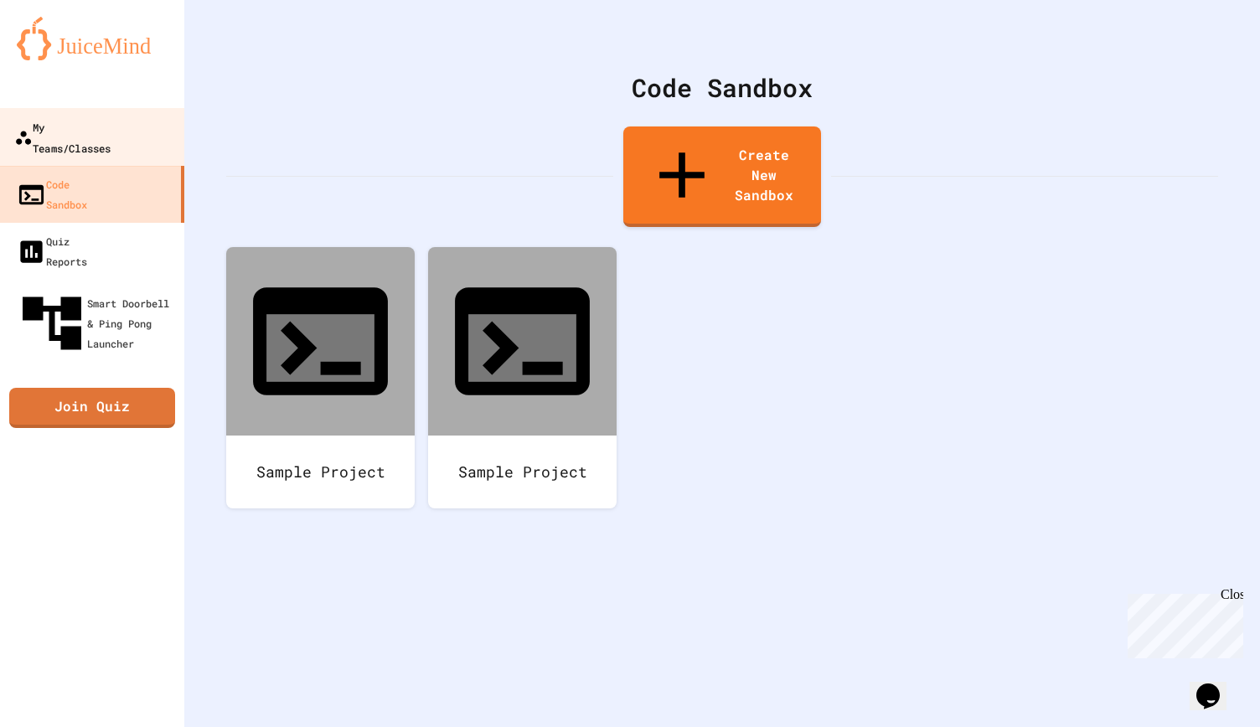
click at [79, 131] on div "My Teams/Classes" at bounding box center [62, 136] width 96 height 41
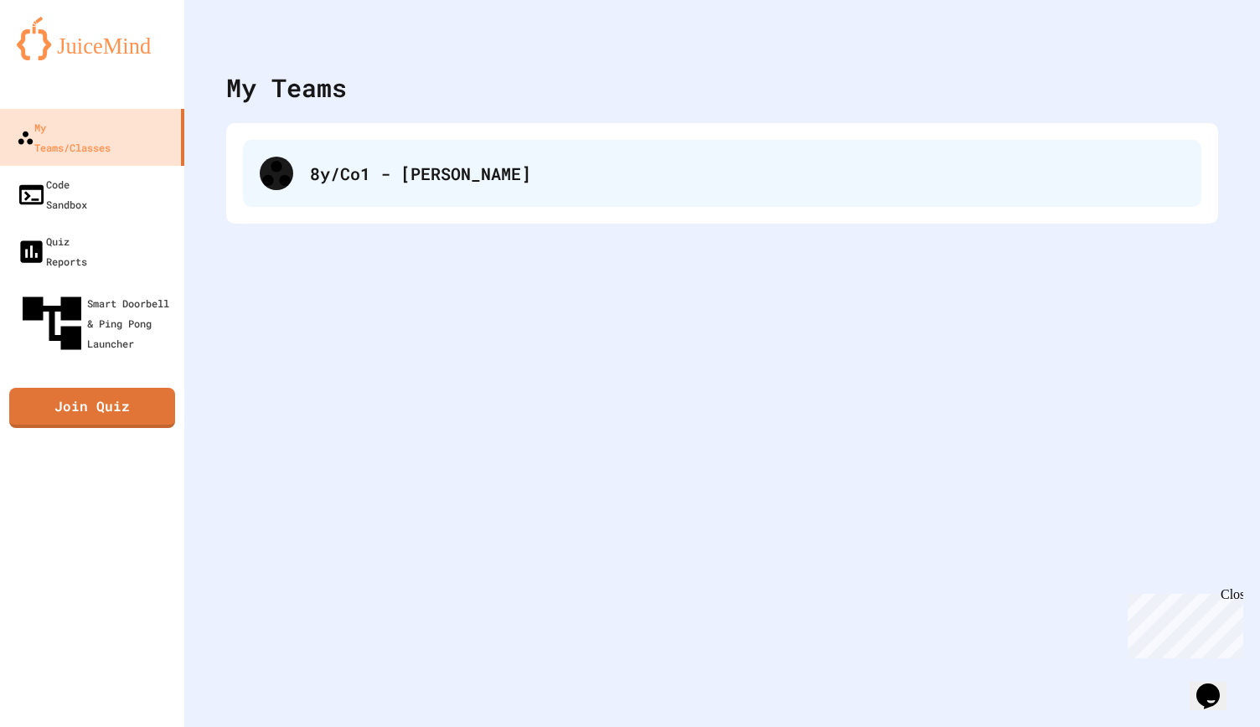
click at [429, 177] on div "8y/Co1 - Dr Johnson" at bounding box center [747, 173] width 874 height 25
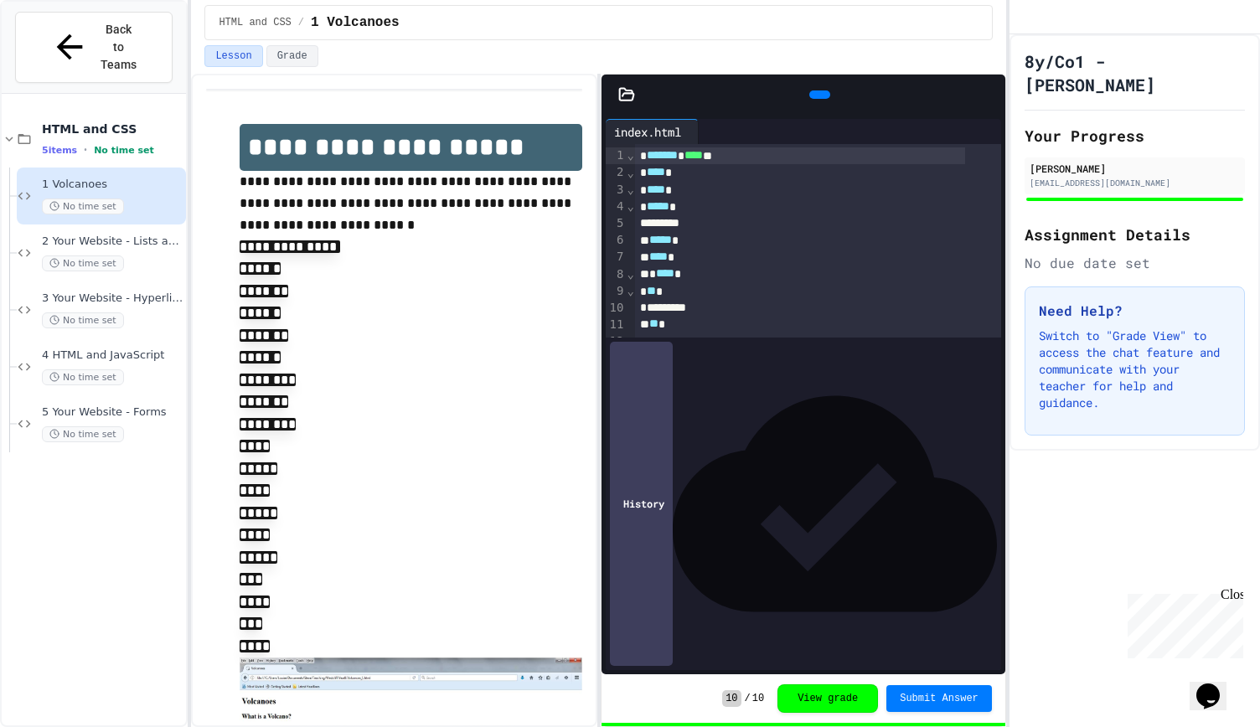
click at [817, 95] on icon at bounding box center [817, 95] width 0 height 0
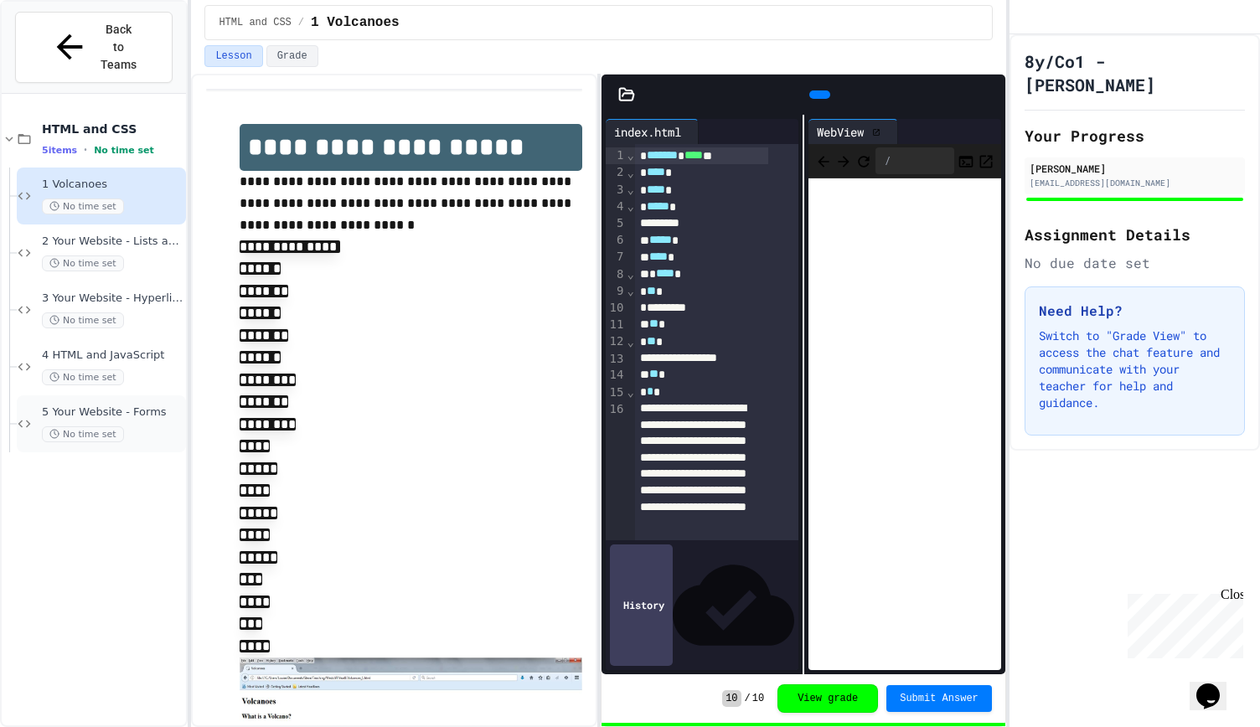
click at [115, 405] on span "5 Your Website - Forms" at bounding box center [112, 412] width 141 height 14
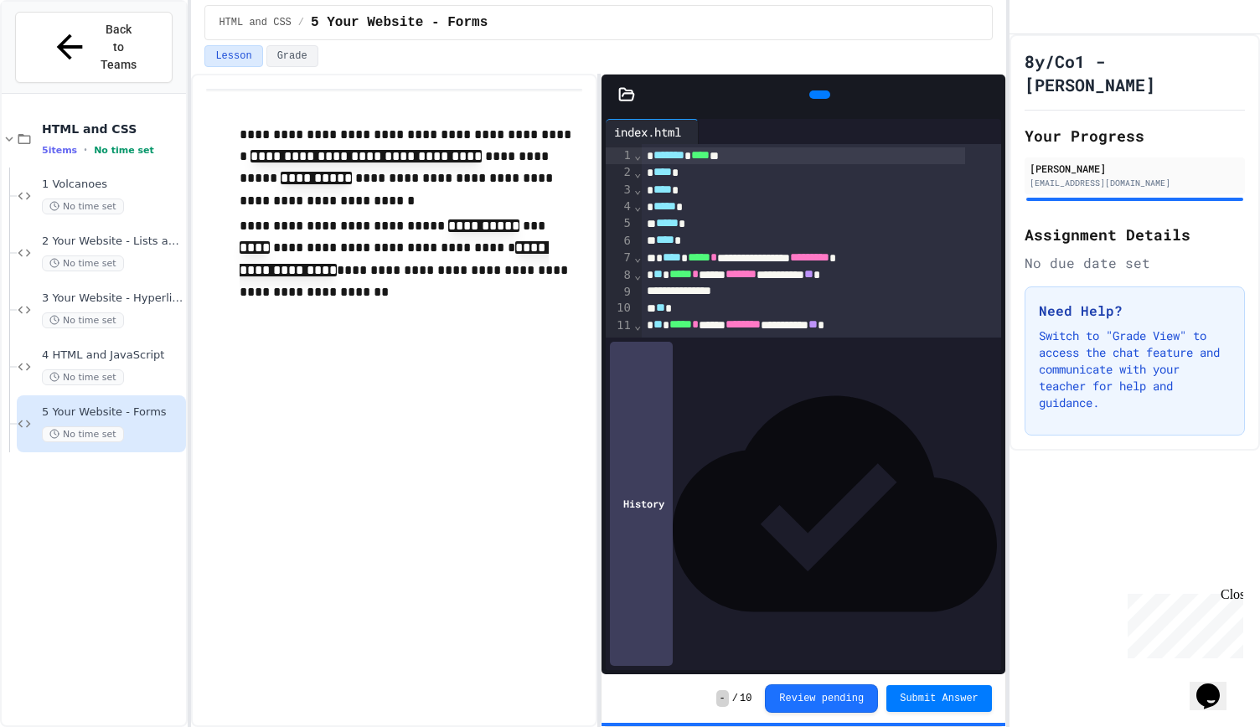
click at [812, 99] on div at bounding box center [819, 94] width 21 height 8
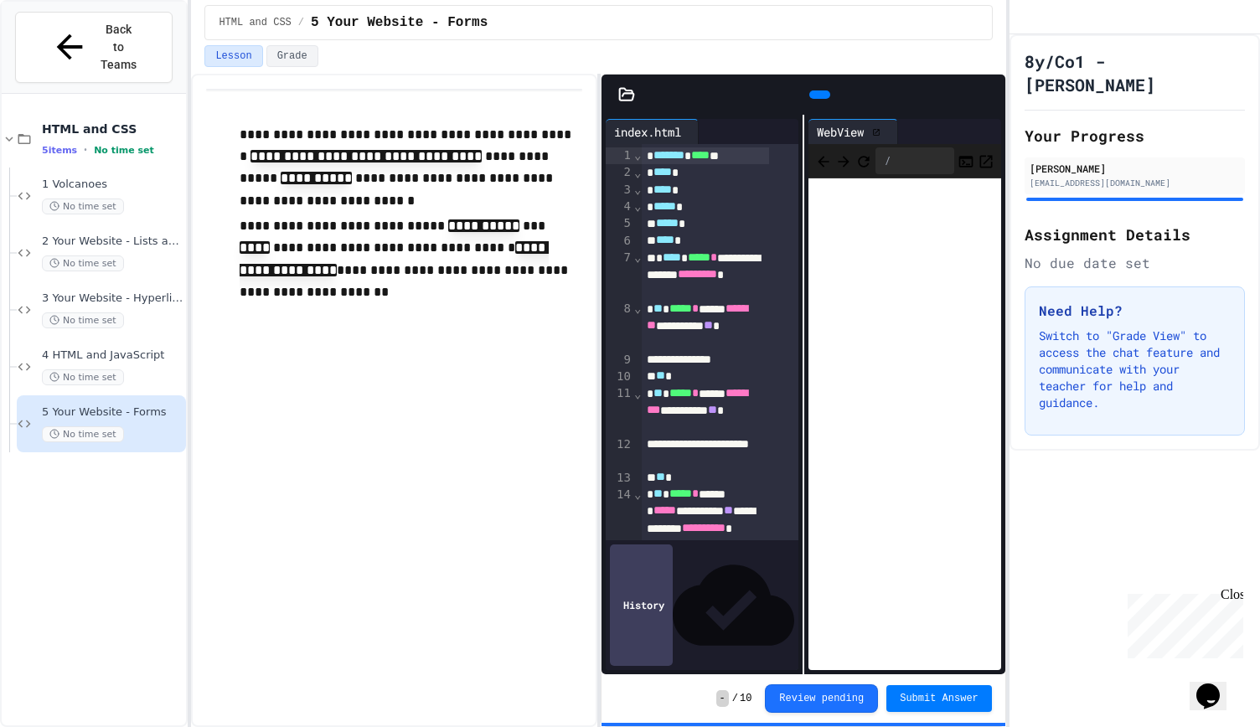
click at [992, 99] on icon at bounding box center [998, 105] width 12 height 12
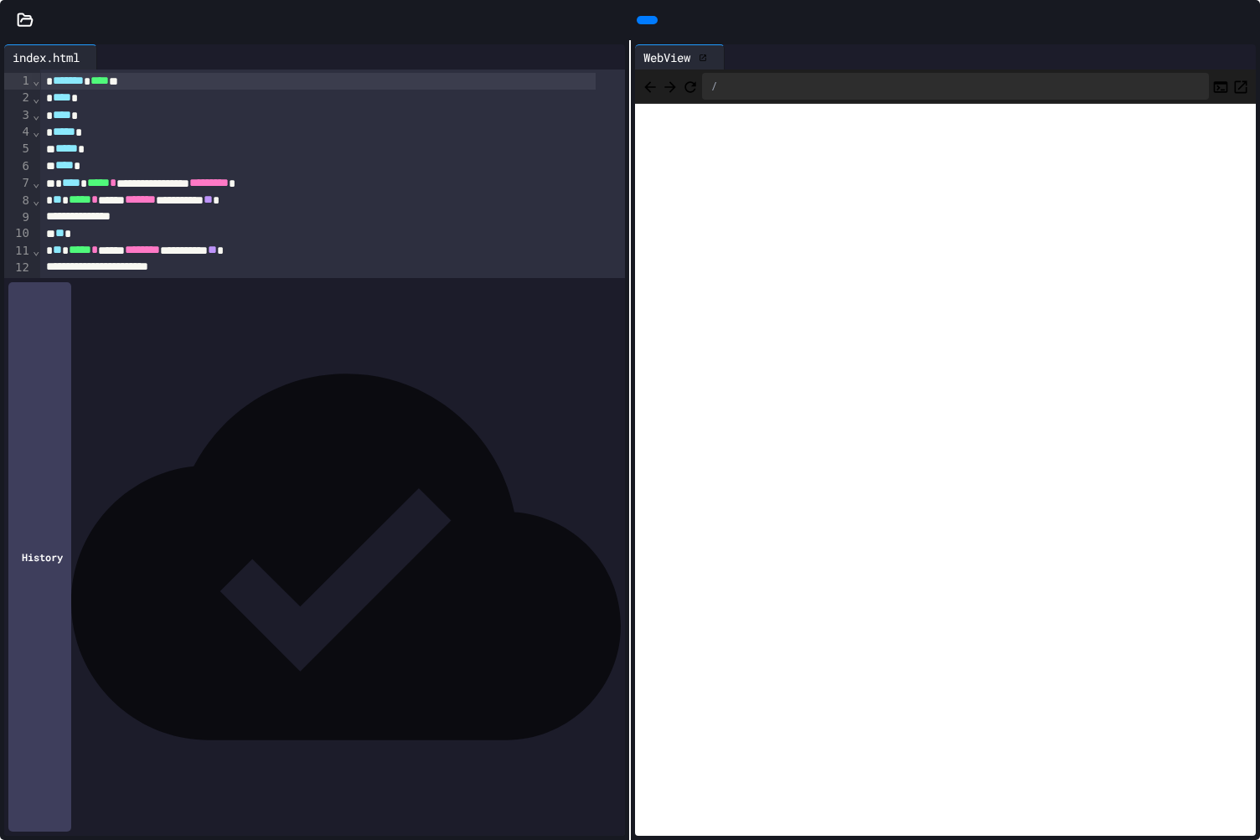
click at [699, 80] on icon "Refresh" at bounding box center [690, 87] width 17 height 17
click at [440, 552] on div "***** * ** * ** *" at bounding box center [318, 550] width 554 height 17
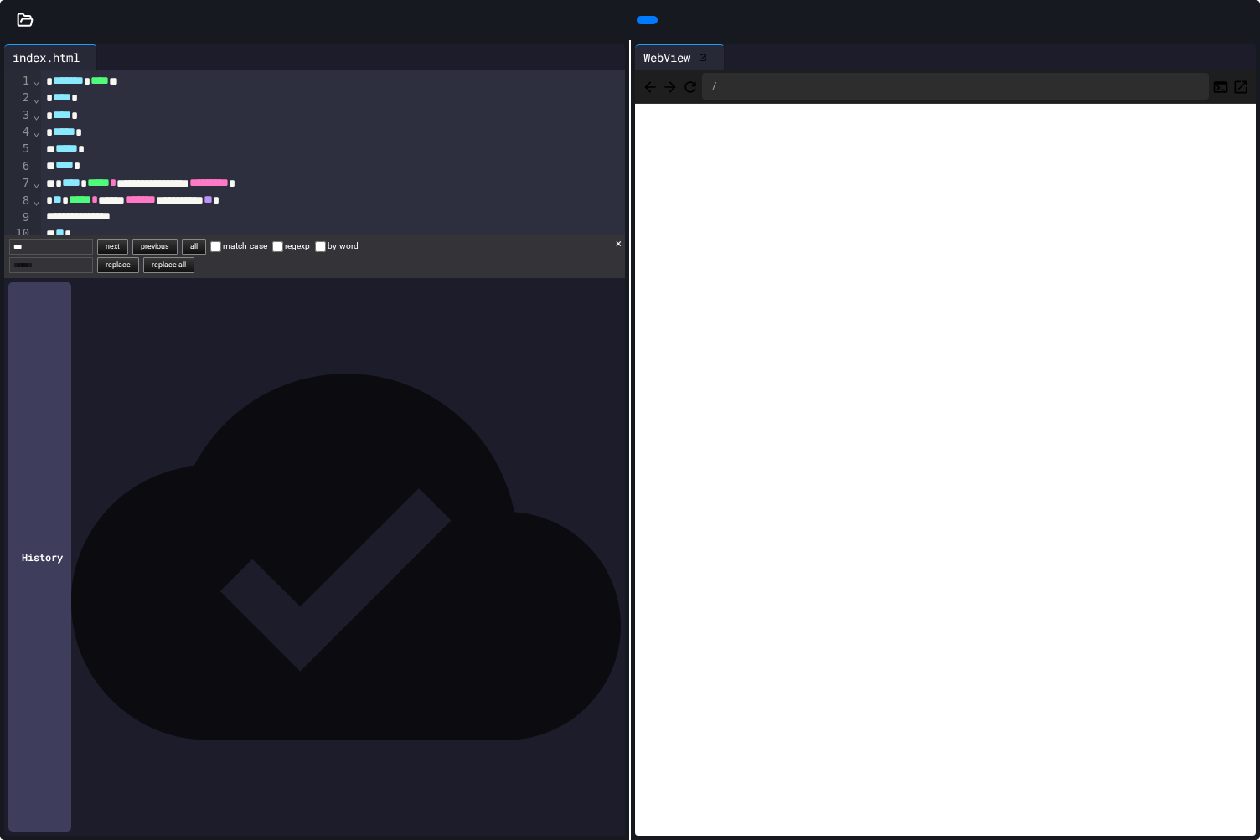
type input "***"
click at [522, 477] on div "** ** *" at bounding box center [318, 483] width 554 height 17
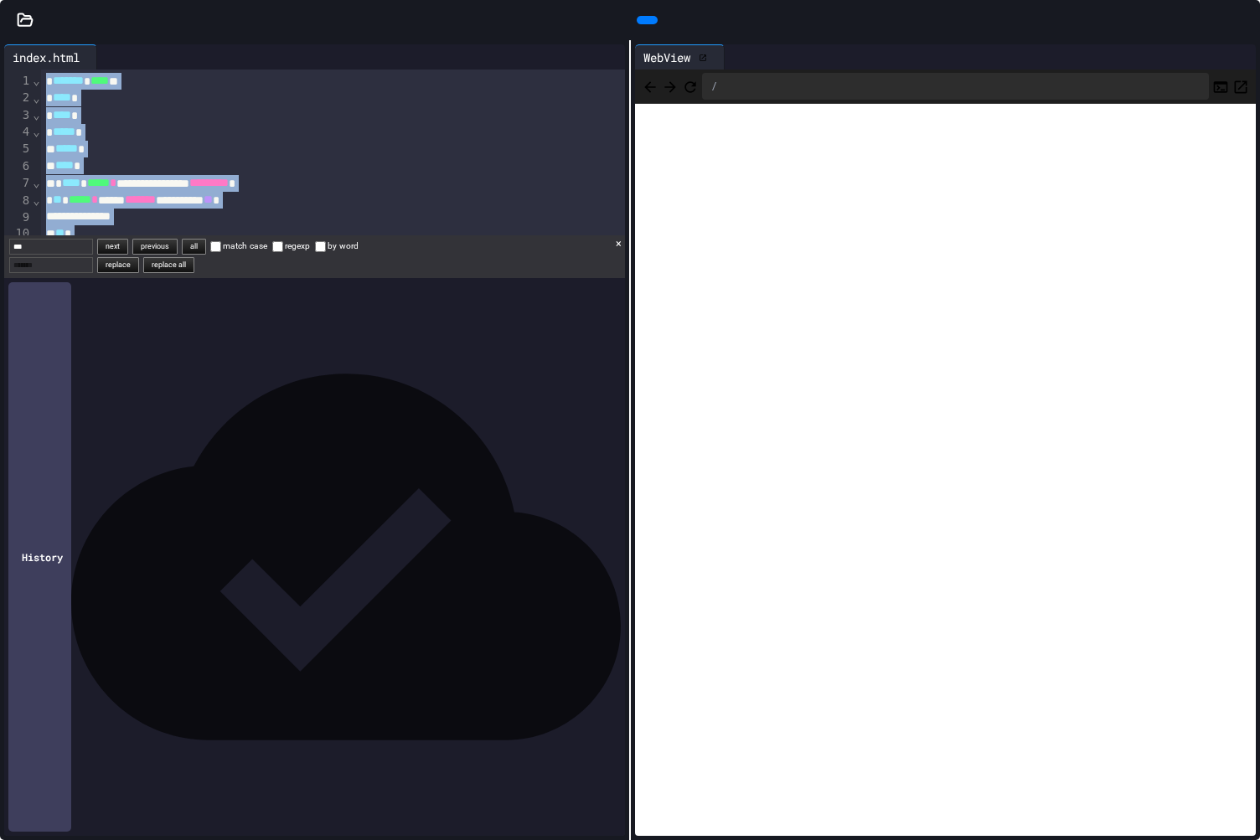
copy div "**********"
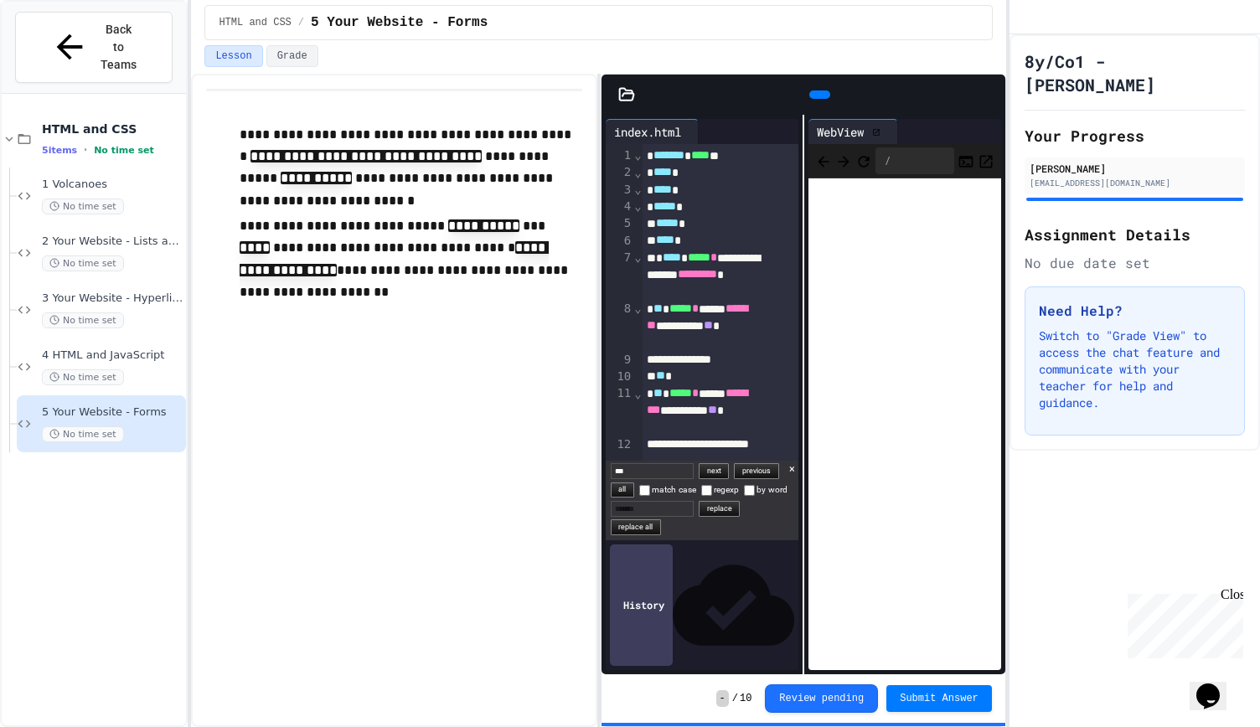
click at [129, 291] on span "3 Your Website - Hyperlinks and Images" at bounding box center [112, 298] width 141 height 14
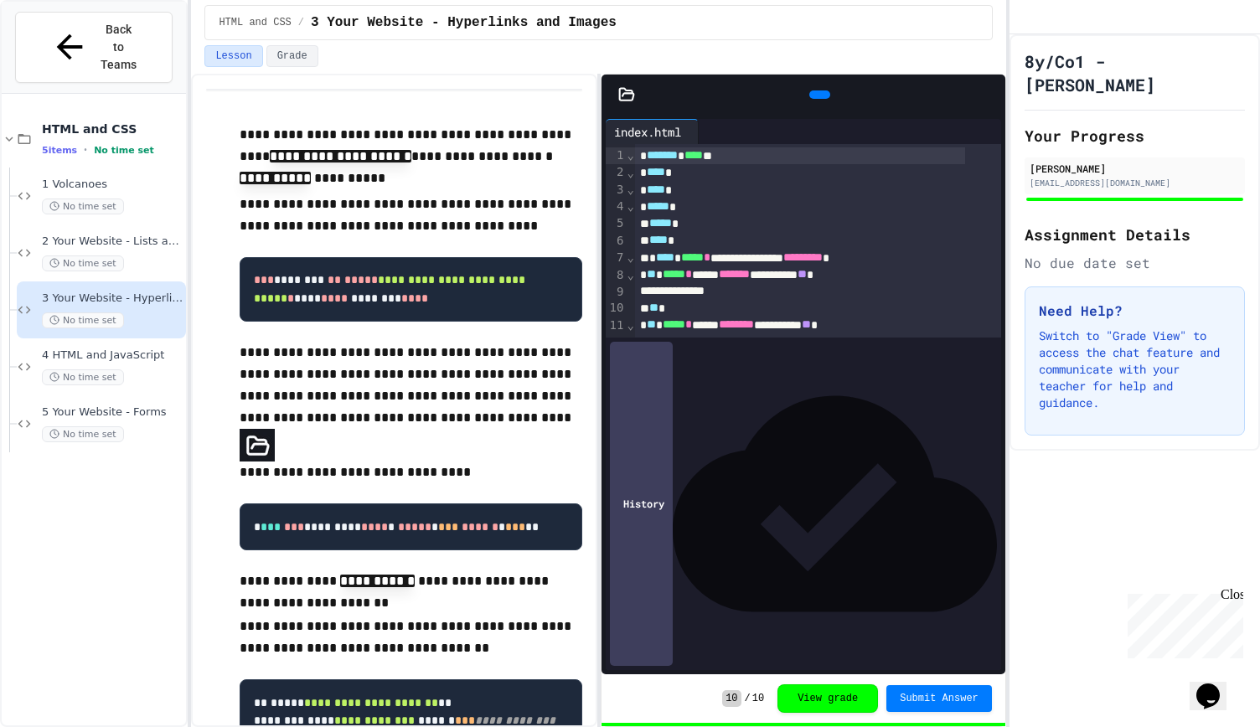
click at [625, 95] on icon at bounding box center [626, 94] width 17 height 17
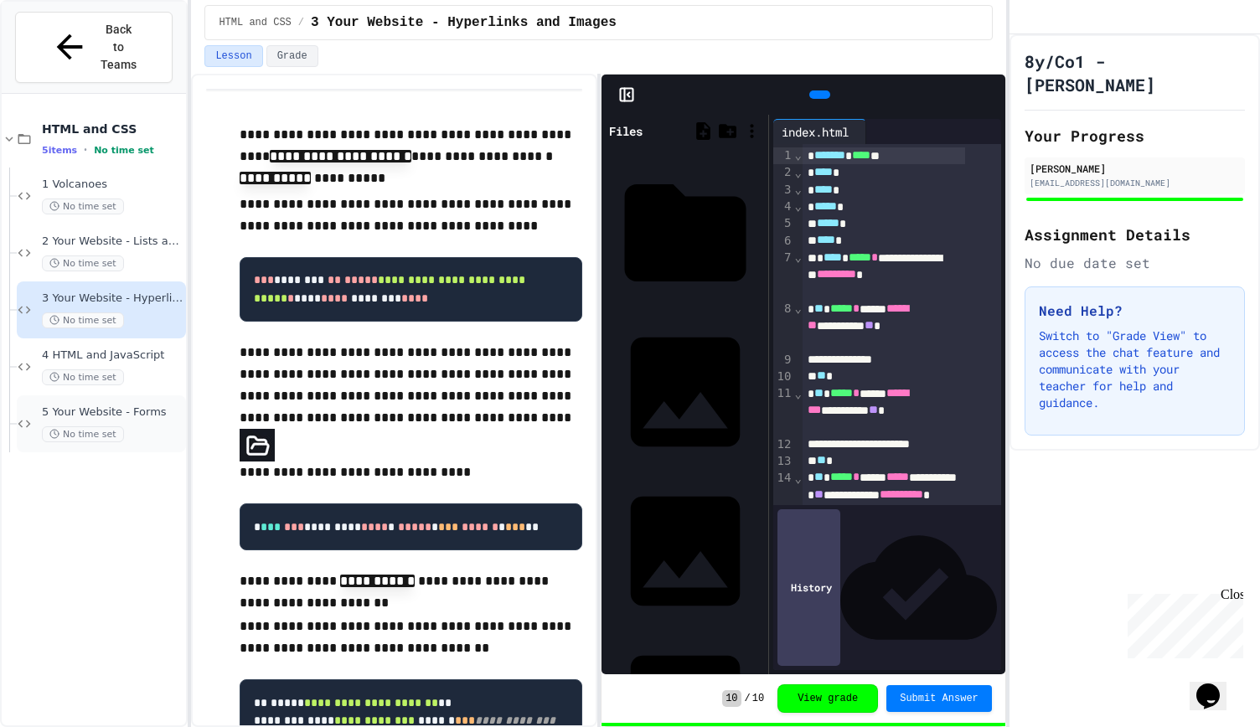
click at [136, 405] on div "5 Your Website - Forms No time set" at bounding box center [112, 423] width 141 height 37
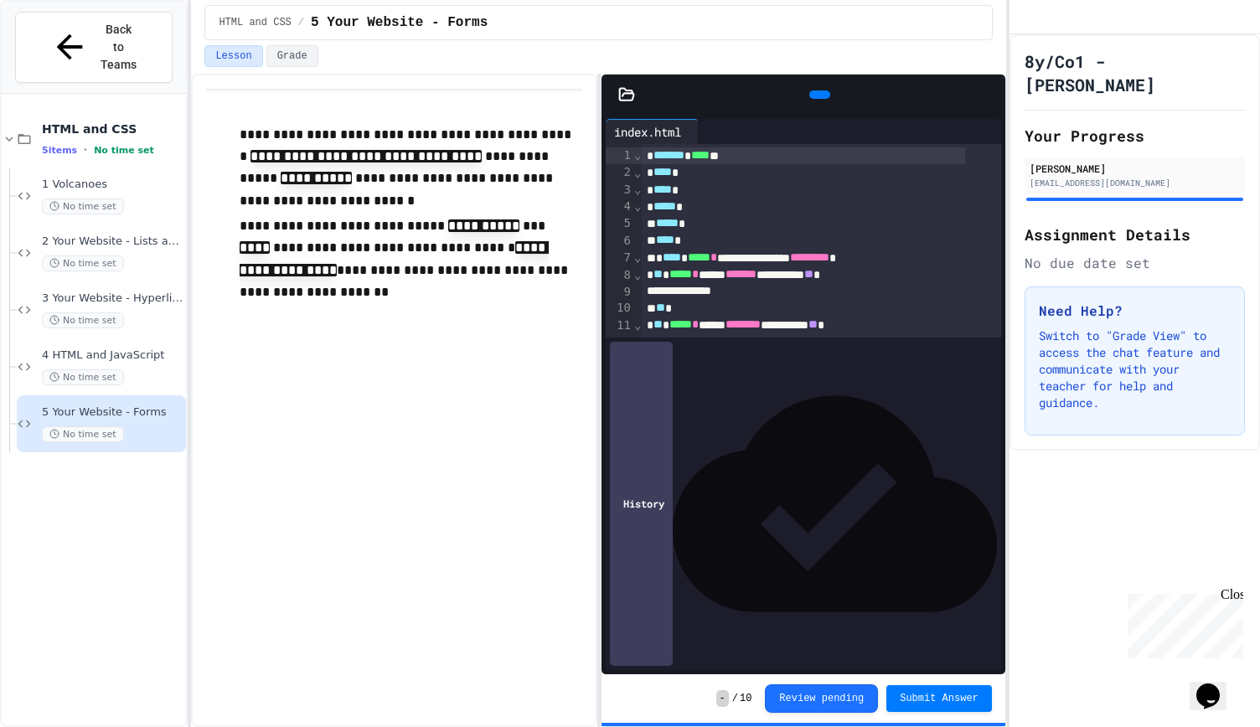
click at [623, 88] on icon at bounding box center [626, 94] width 17 height 17
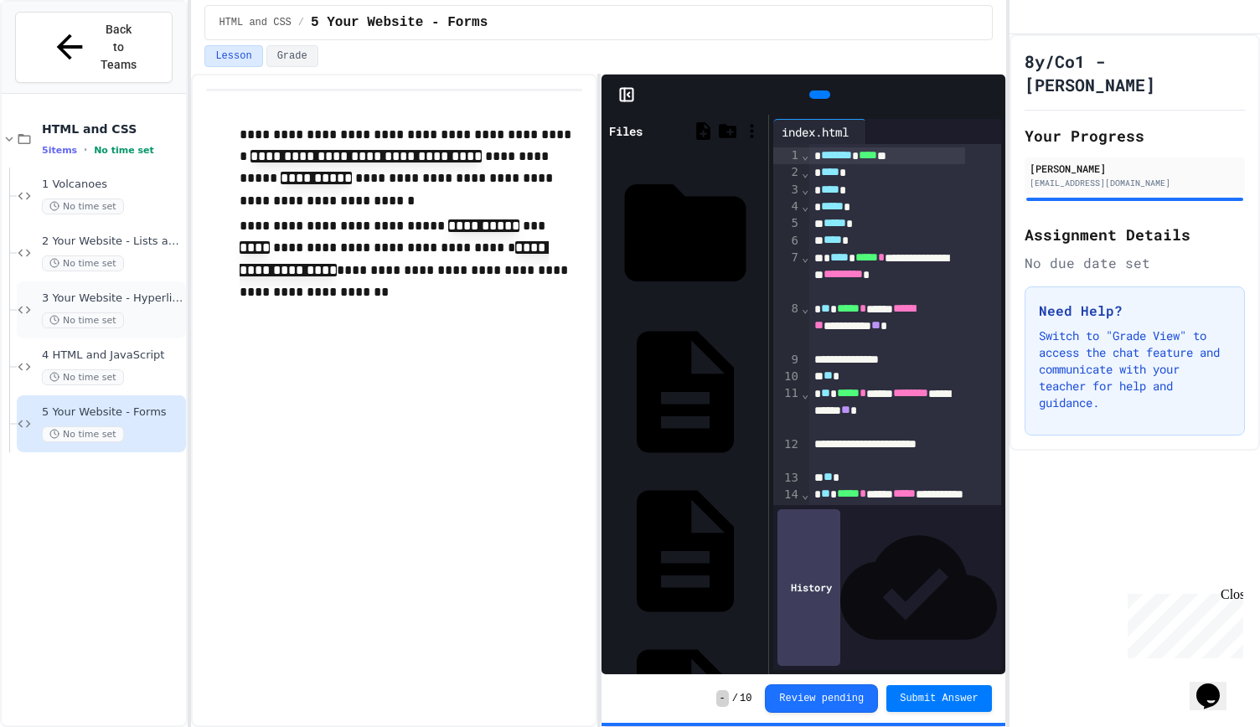
click at [125, 291] on div "3 Your Website - Hyperlinks and Images No time set" at bounding box center [112, 309] width 141 height 37
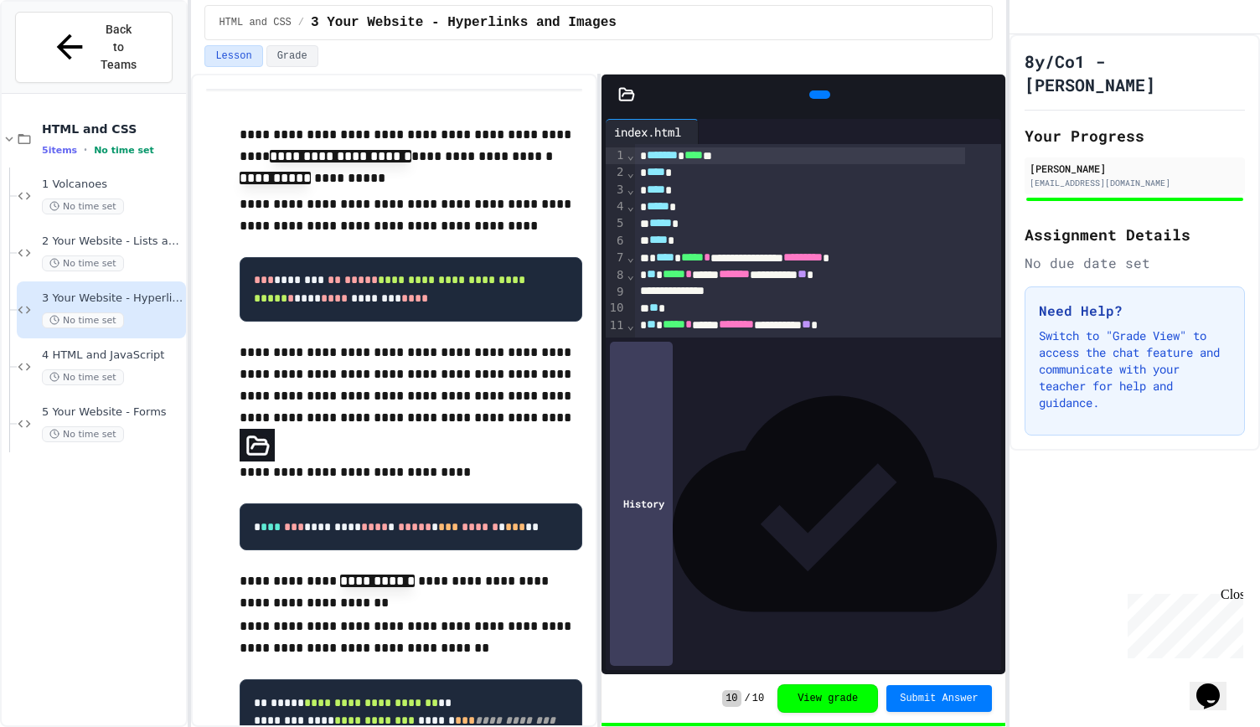
click at [628, 86] on icon at bounding box center [626, 94] width 17 height 17
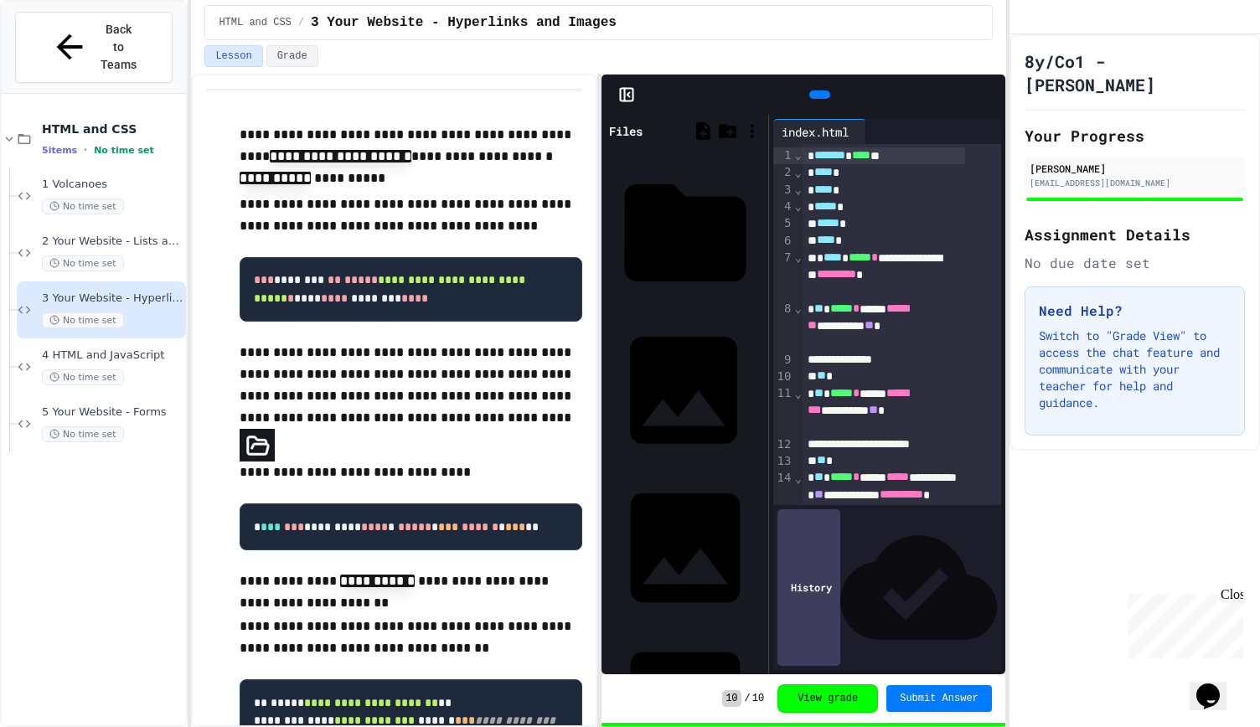
click at [769, 394] on icon at bounding box center [770, 400] width 3 height 13
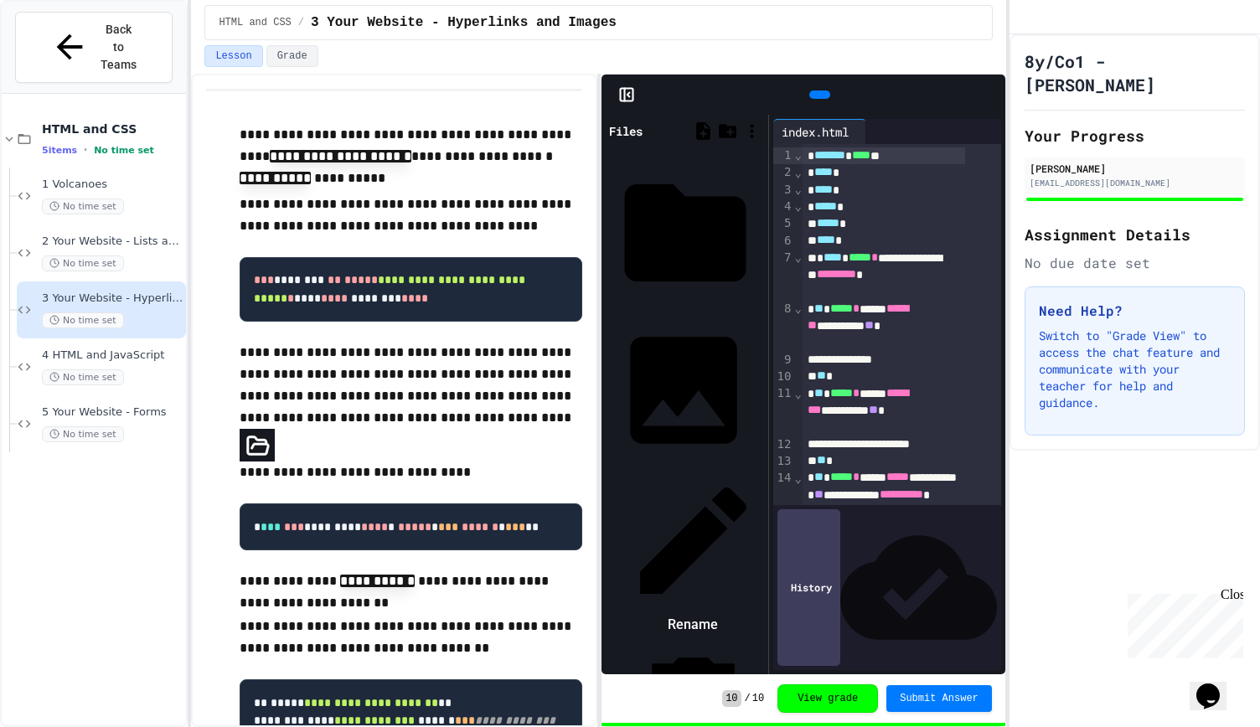
click at [760, 549] on icon at bounding box center [760, 549] width 0 height 0
click at [760, 709] on icon at bounding box center [760, 709] width 0 height 0
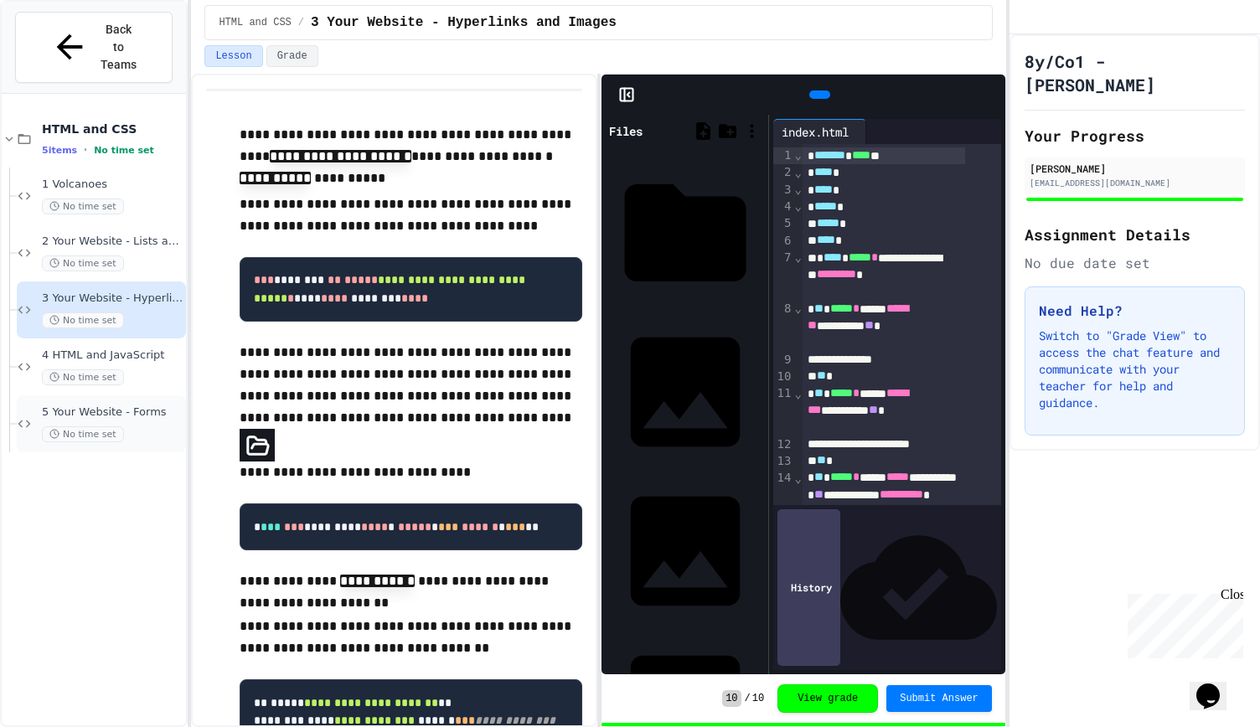
click at [114, 405] on div "5 Your Website - Forms No time set" at bounding box center [112, 423] width 141 height 37
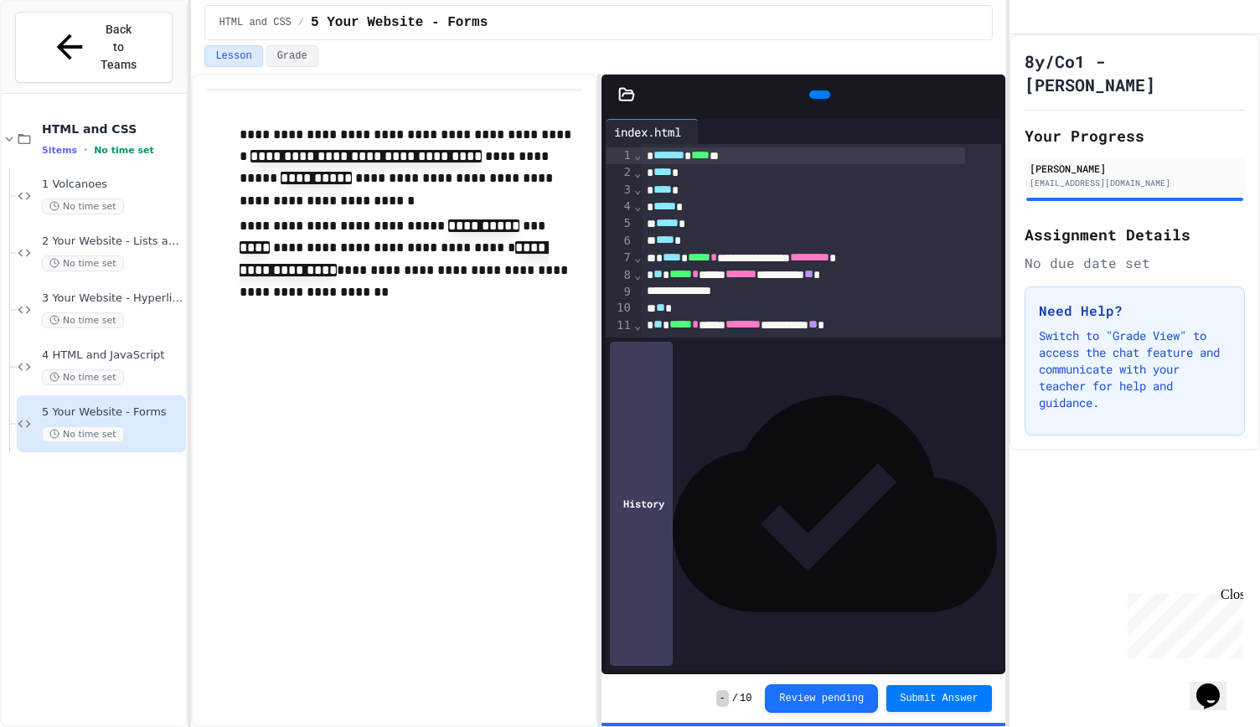
click at [628, 96] on icon at bounding box center [626, 94] width 17 height 17
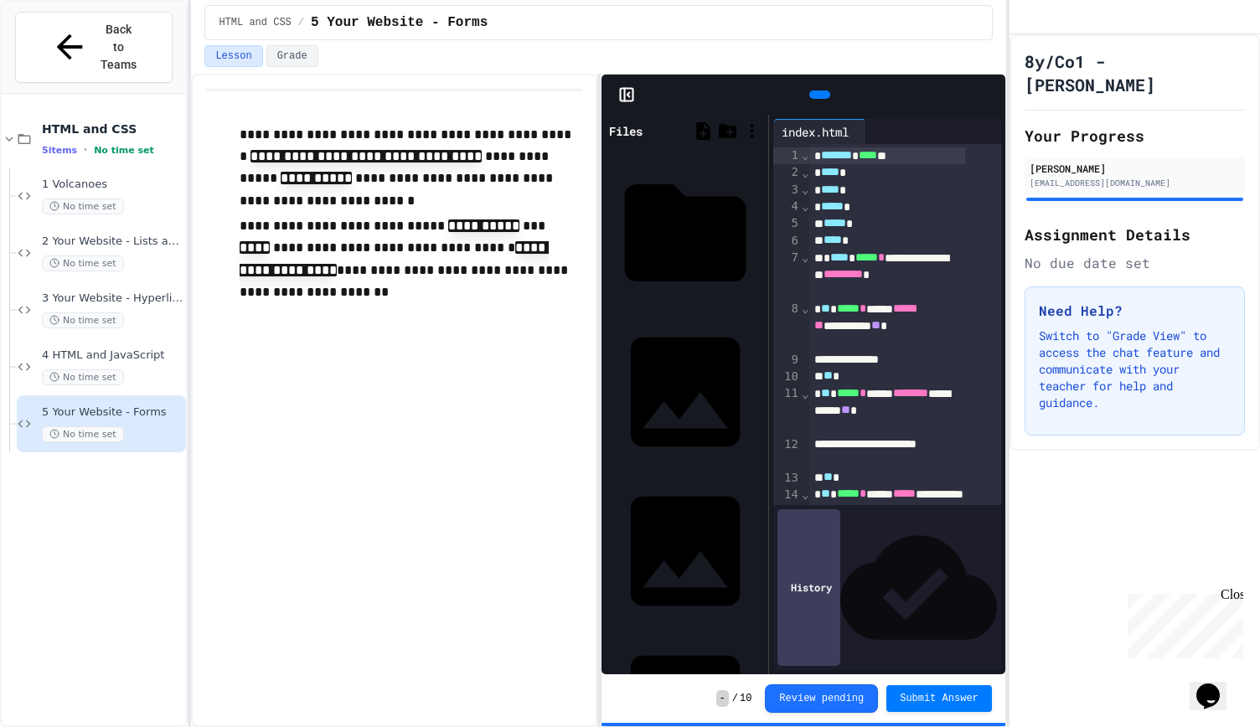
click at [817, 95] on icon at bounding box center [817, 95] width 0 height 0
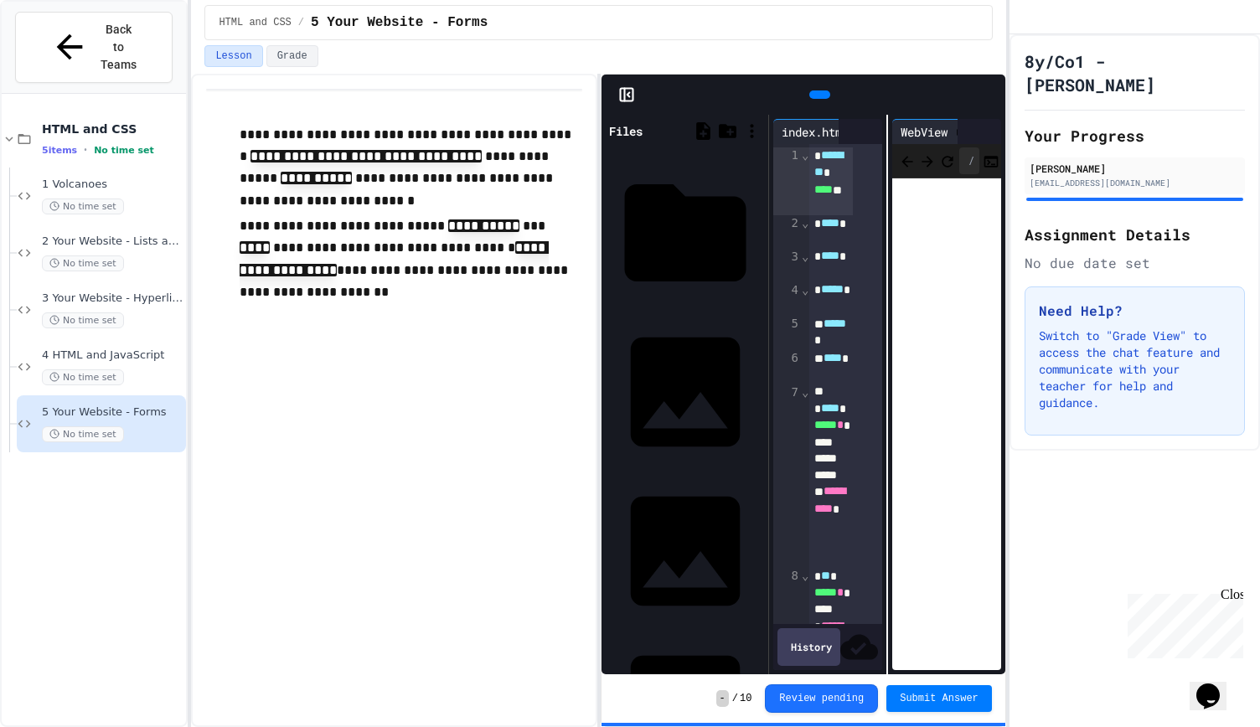
click at [988, 95] on icon at bounding box center [988, 95] width 0 height 0
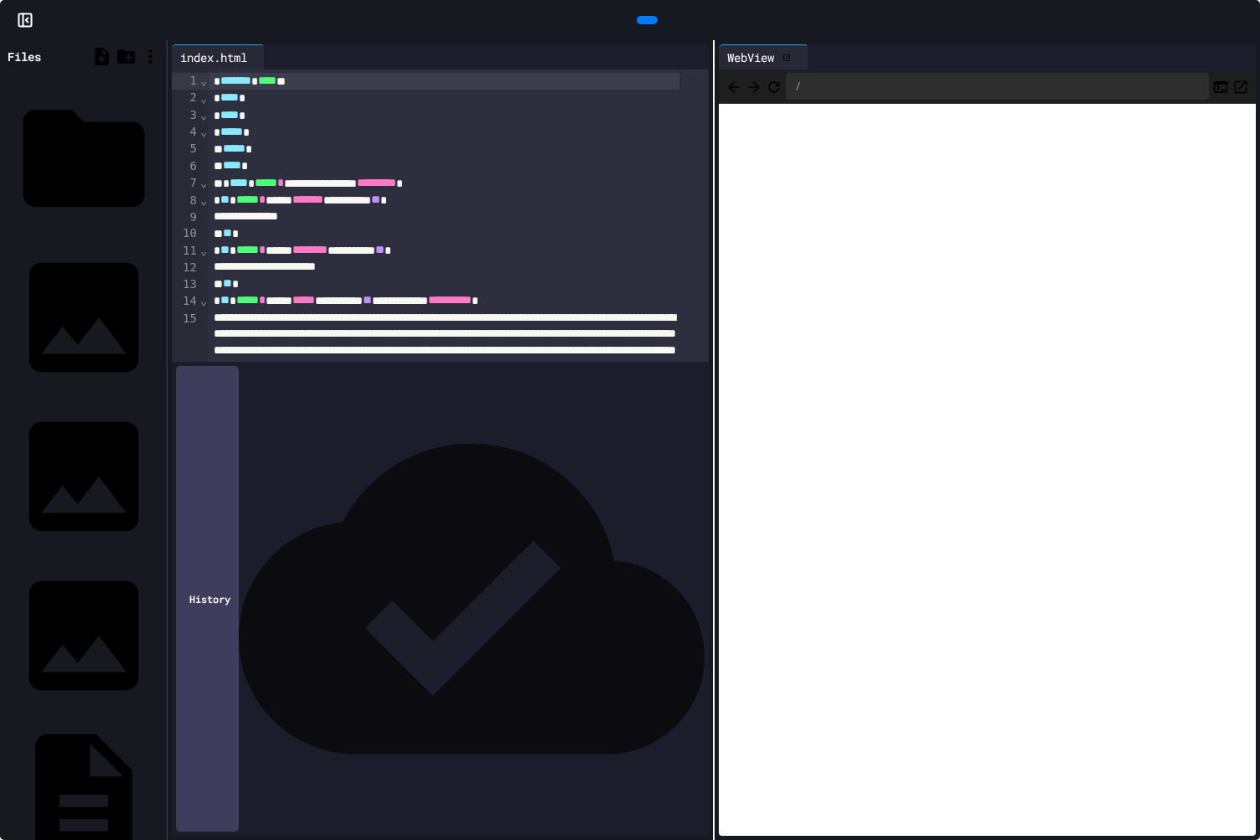
click at [1245, 22] on icon at bounding box center [1253, 30] width 17 height 17
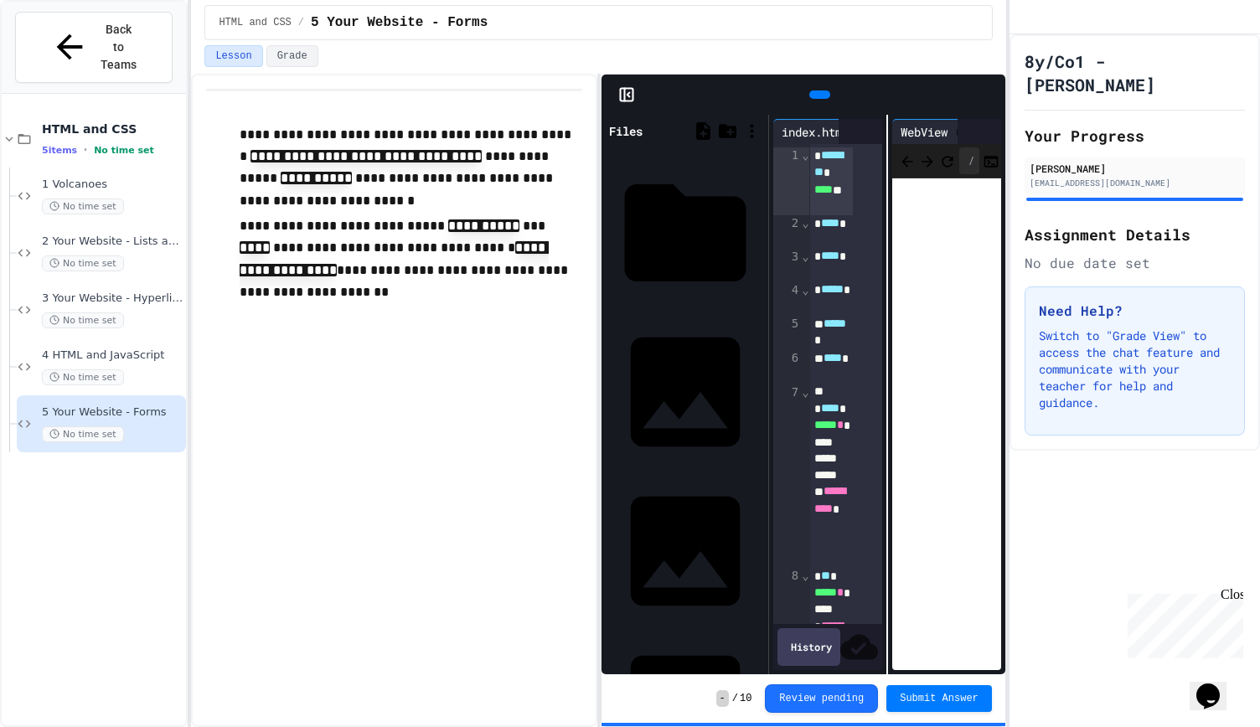
click at [1142, 495] on div "8y/Co1 - Dr Johnson Your Progress Daksh Shrivastava 24shrivastavad@whsb.essex.s…" at bounding box center [1134, 380] width 250 height 693
